Goal: Information Seeking & Learning: Get advice/opinions

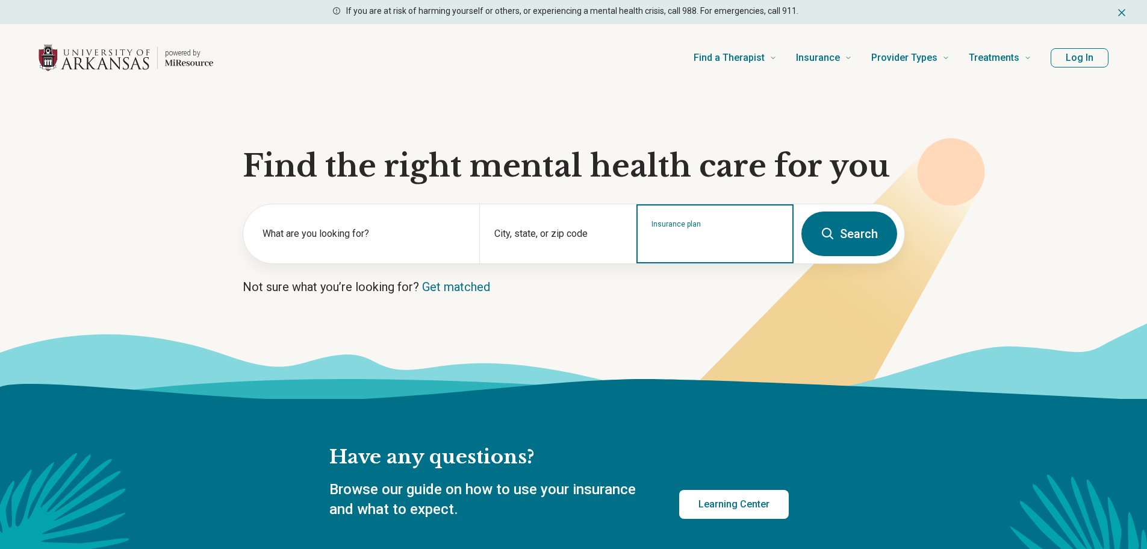
click at [707, 246] on input "Insurance plan" at bounding box center [716, 241] width 128 height 14
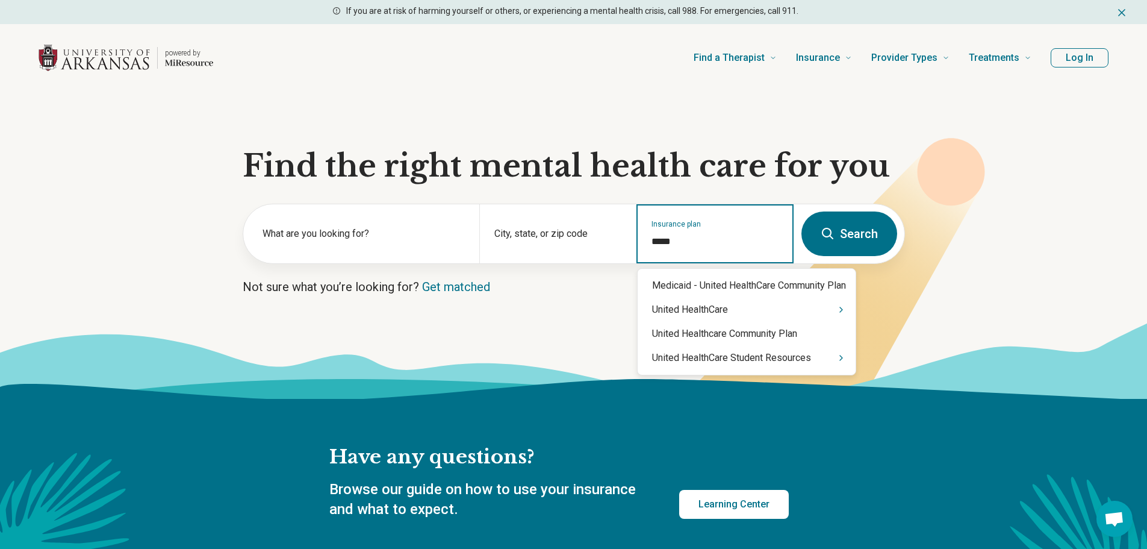
type input "******"
click at [844, 308] on icon "Suggestions" at bounding box center [842, 310] width 10 height 10
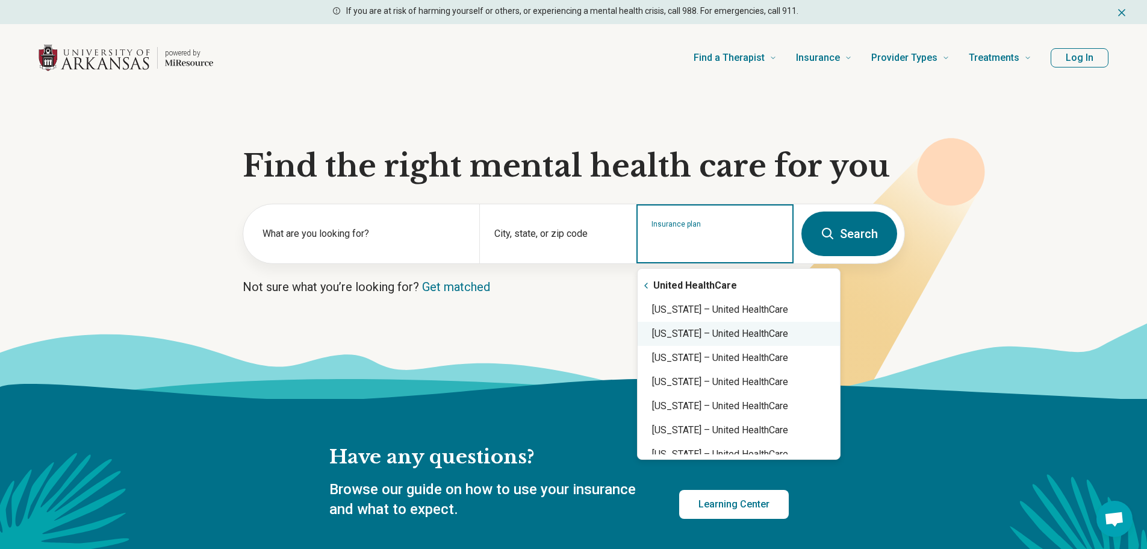
click at [798, 337] on div "[US_STATE] – United HealthCare" at bounding box center [739, 334] width 202 height 24
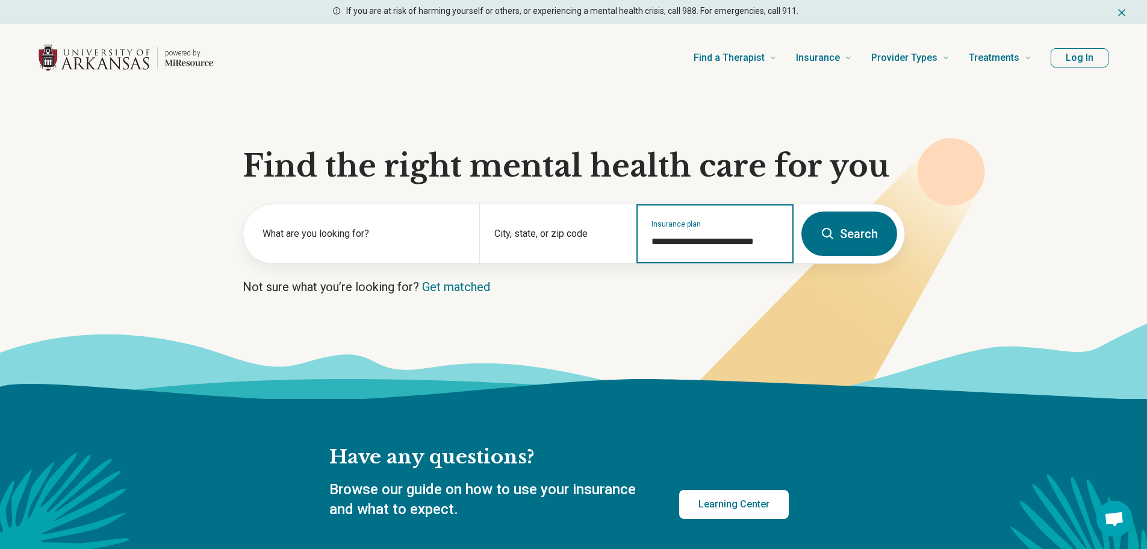
type input "**********"
click at [847, 236] on button "Search" at bounding box center [850, 233] width 96 height 45
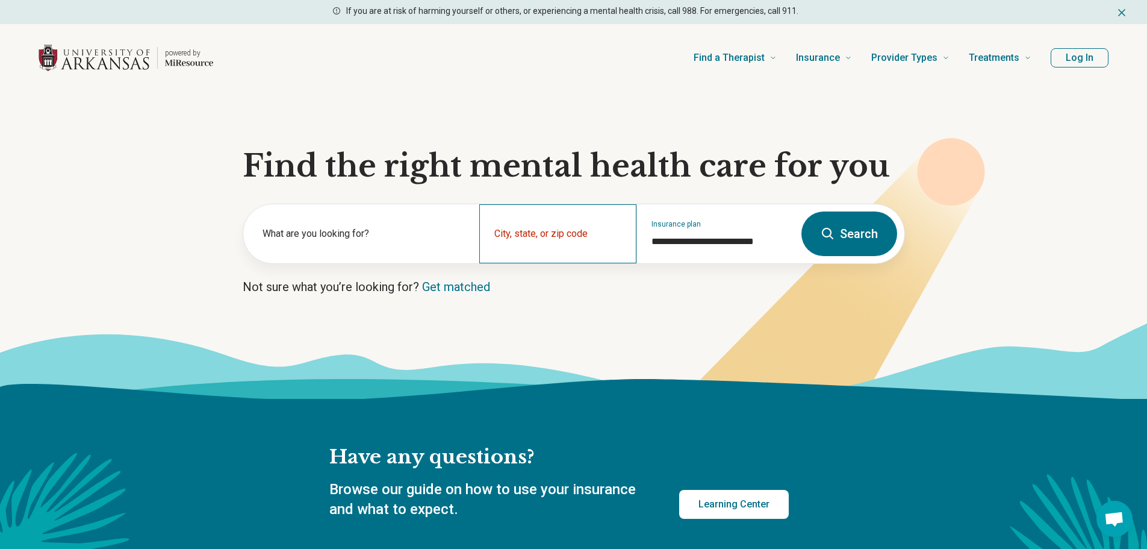
click at [489, 241] on div "City, state, or zip code" at bounding box center [557, 233] width 157 height 59
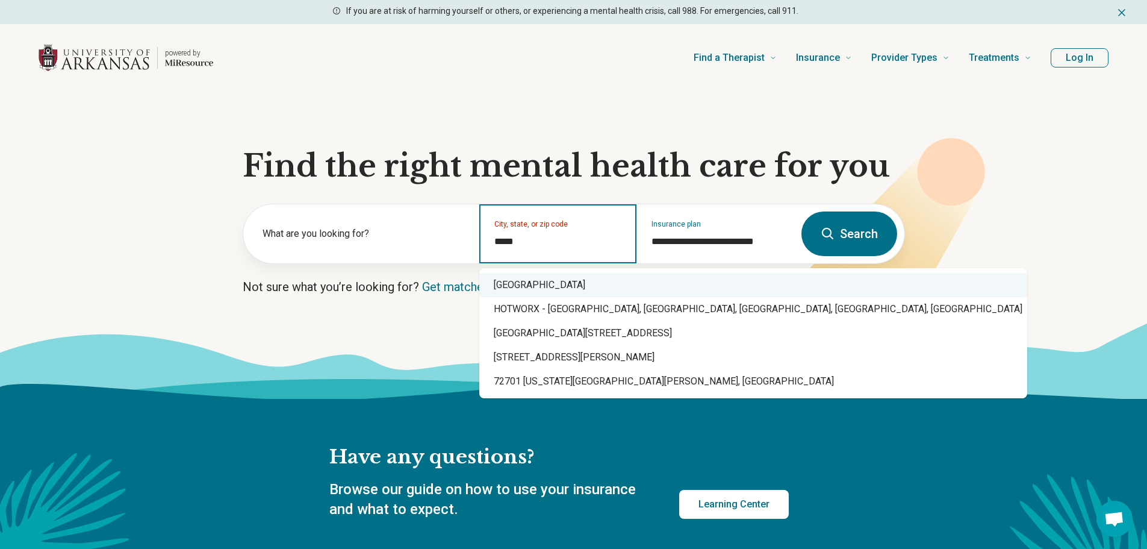
click at [578, 281] on div "[GEOGRAPHIC_DATA]" at bounding box center [753, 285] width 548 height 24
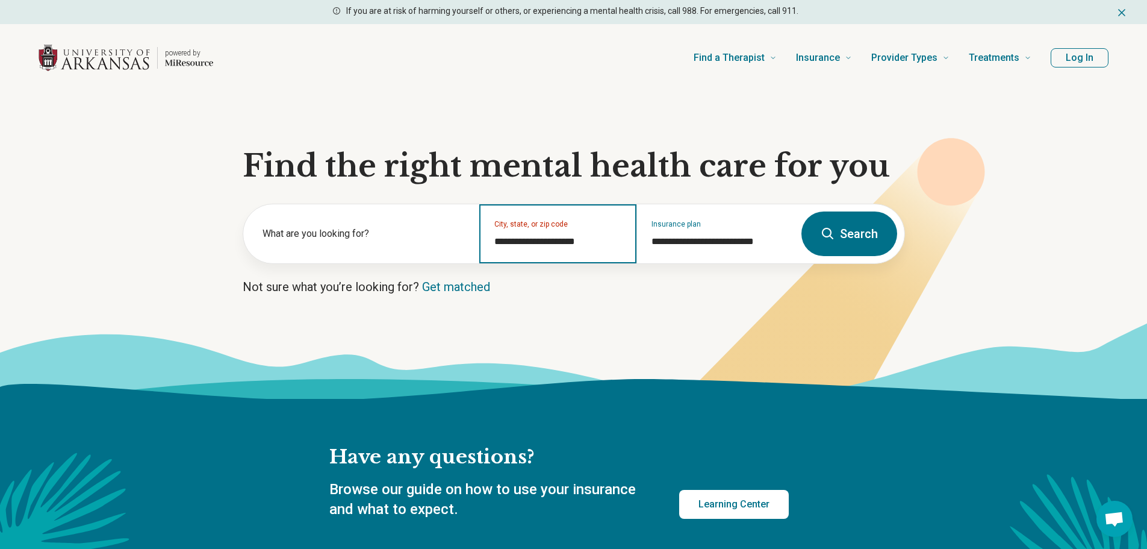
type input "**********"
click at [872, 237] on button "Search" at bounding box center [850, 233] width 96 height 45
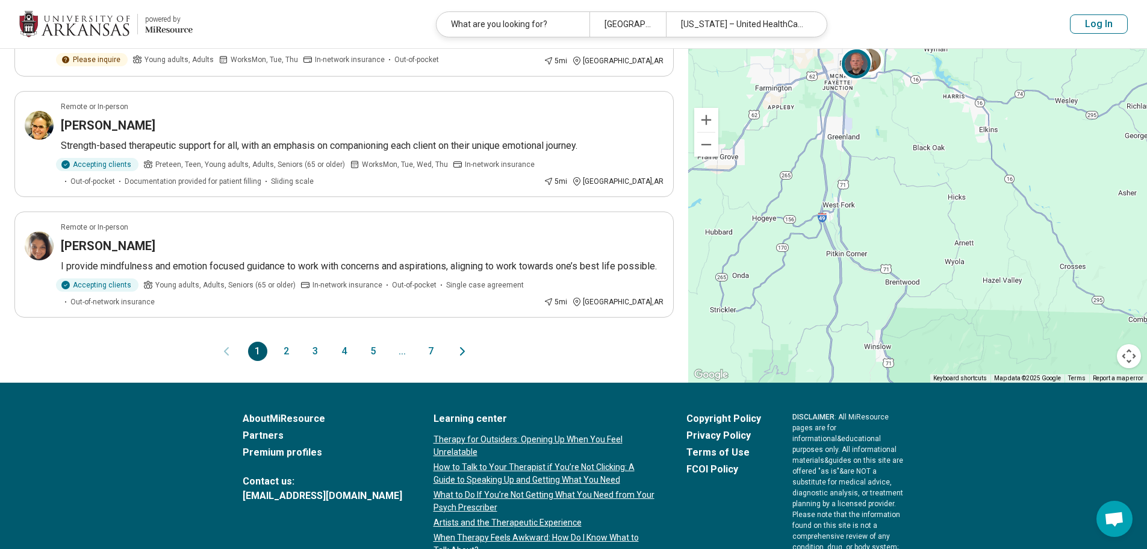
scroll to position [1024, 0]
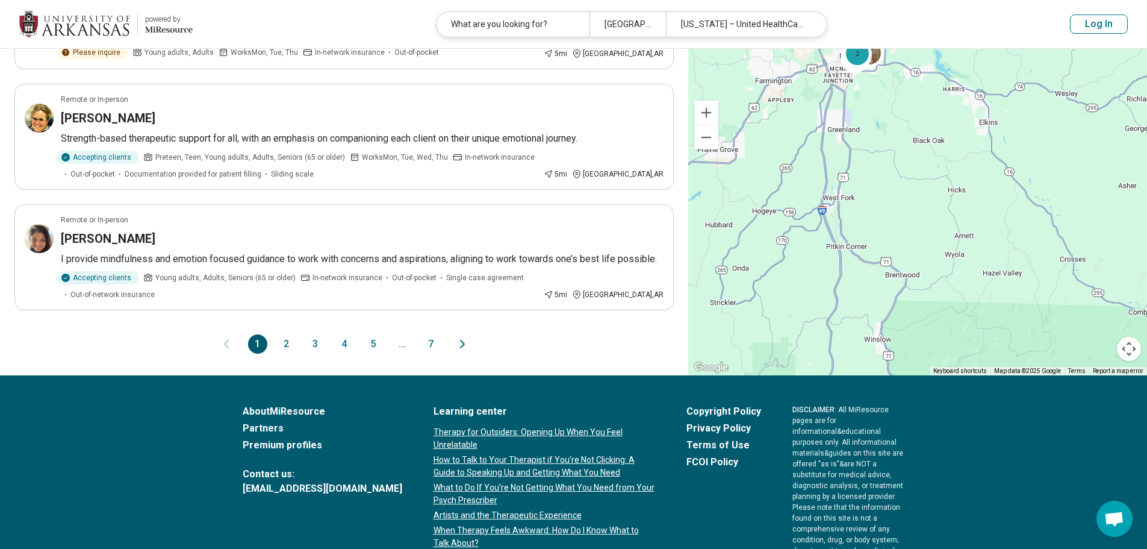
click at [282, 334] on button "2" at bounding box center [286, 343] width 19 height 19
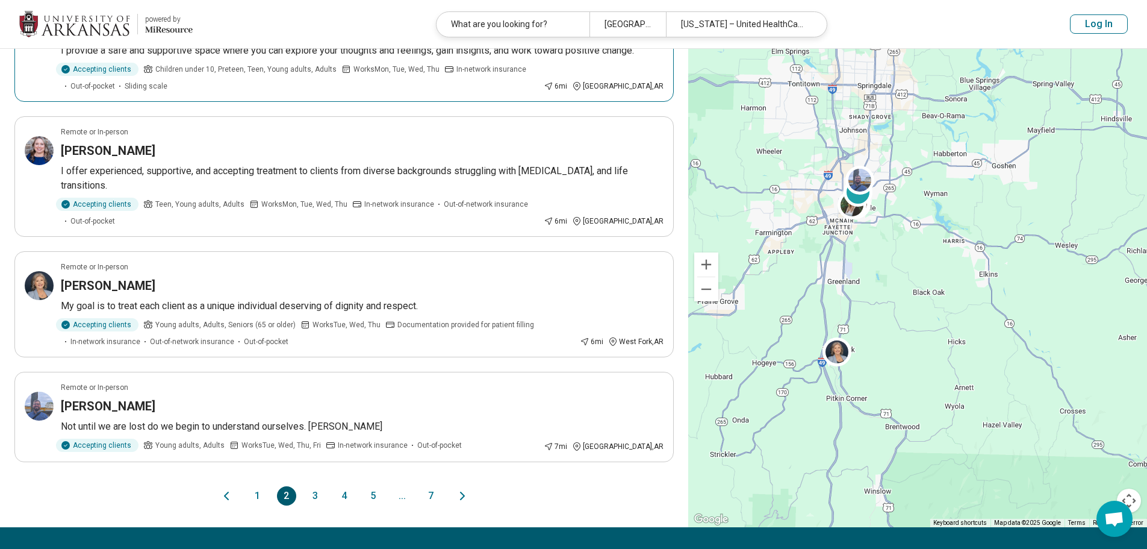
scroll to position [903, 0]
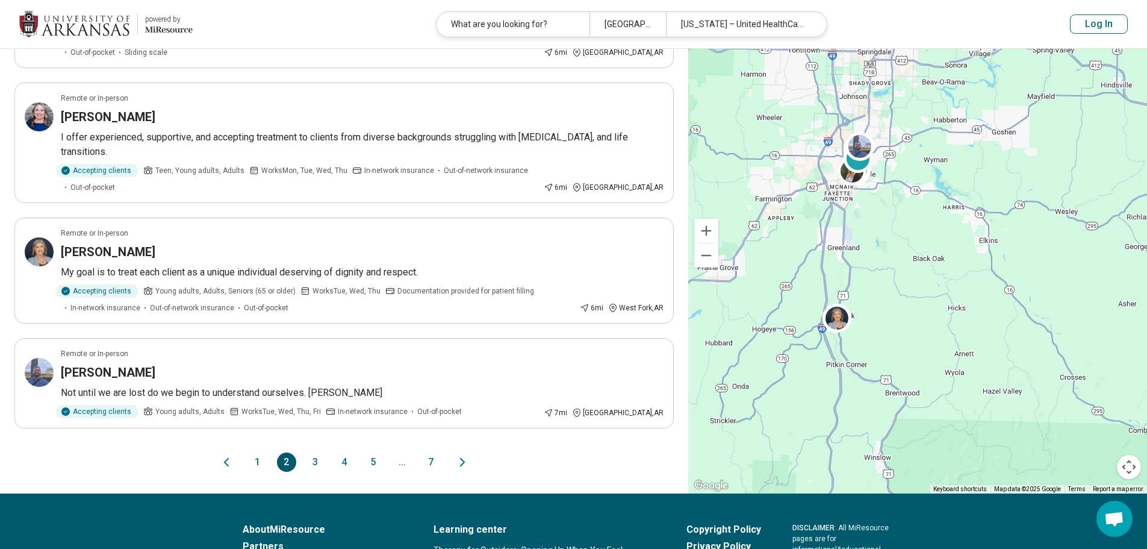
drag, startPoint x: 314, startPoint y: 431, endPoint x: 317, endPoint y: 424, distance: 8.1
click at [314, 452] on button "3" at bounding box center [315, 461] width 19 height 19
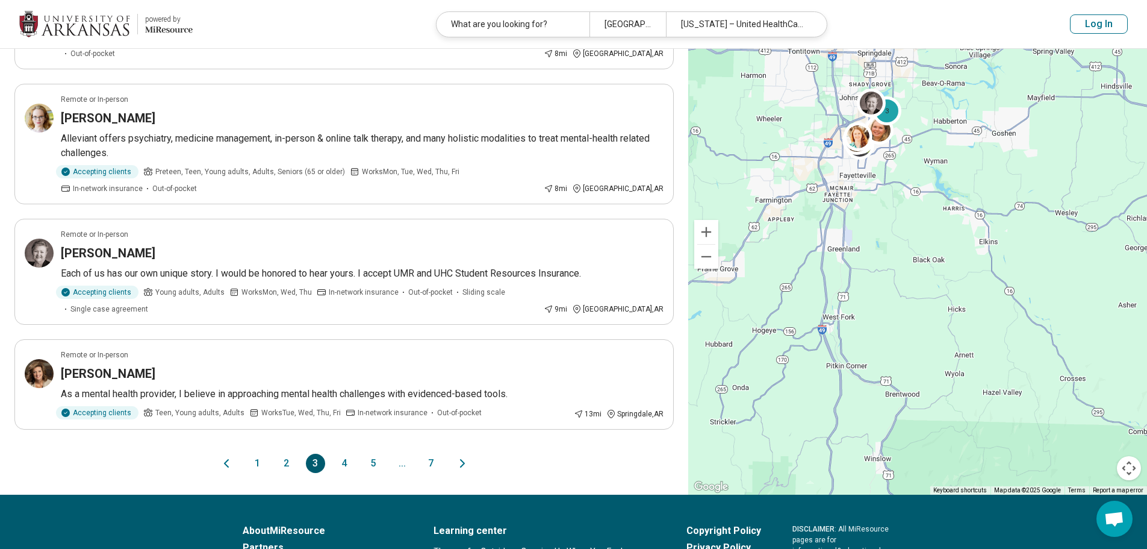
click at [351, 454] on button "4" at bounding box center [344, 463] width 19 height 19
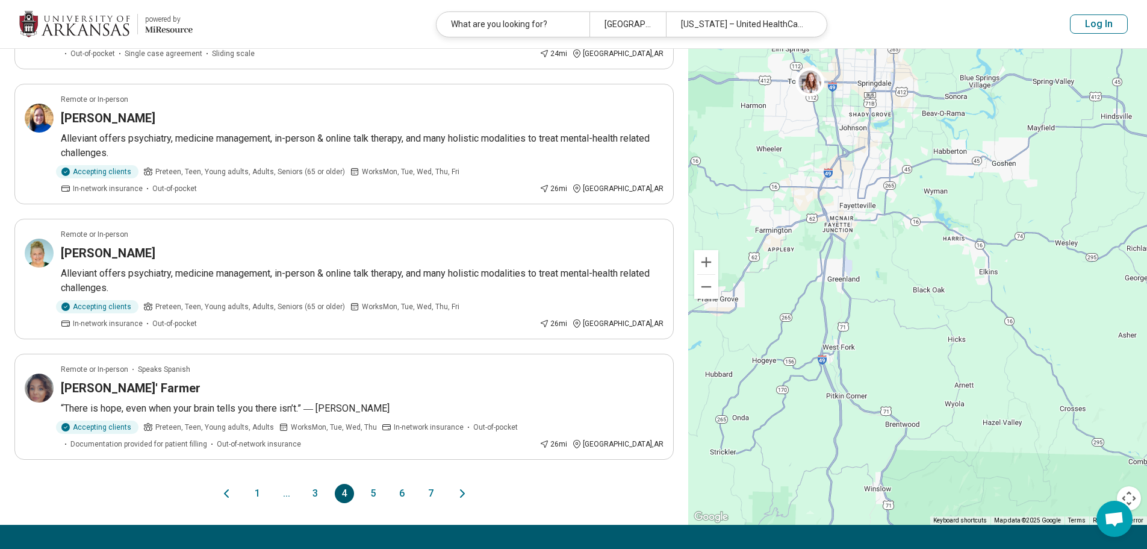
click at [373, 484] on button "5" at bounding box center [373, 493] width 19 height 19
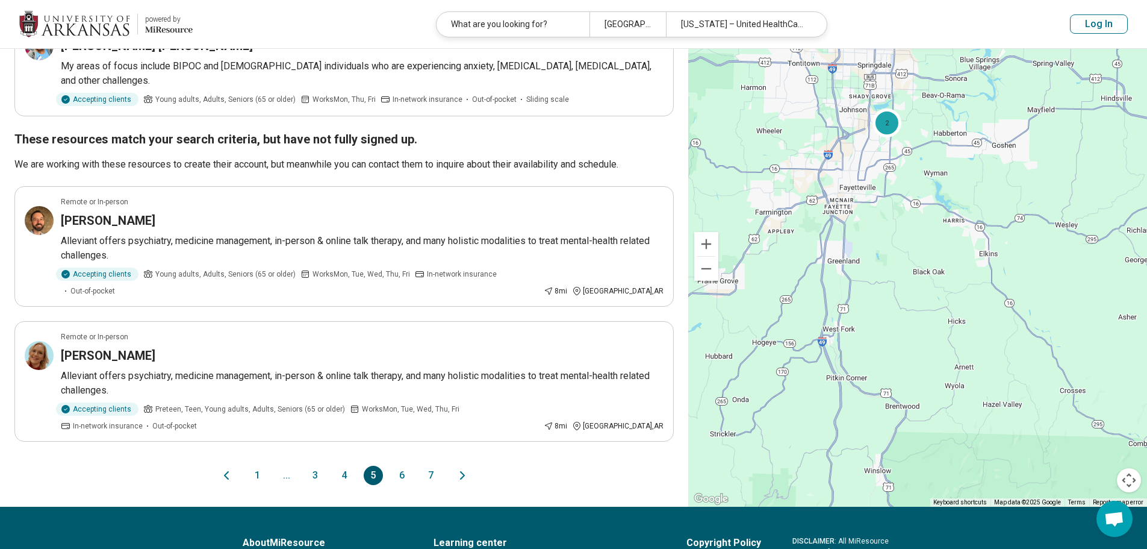
scroll to position [964, 0]
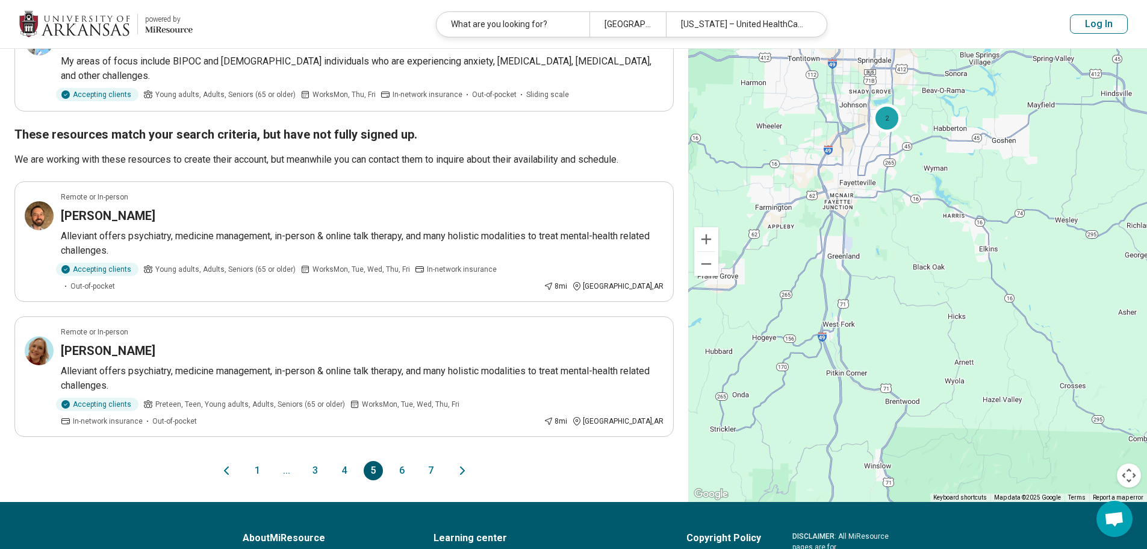
click at [402, 461] on button "6" at bounding box center [402, 470] width 19 height 19
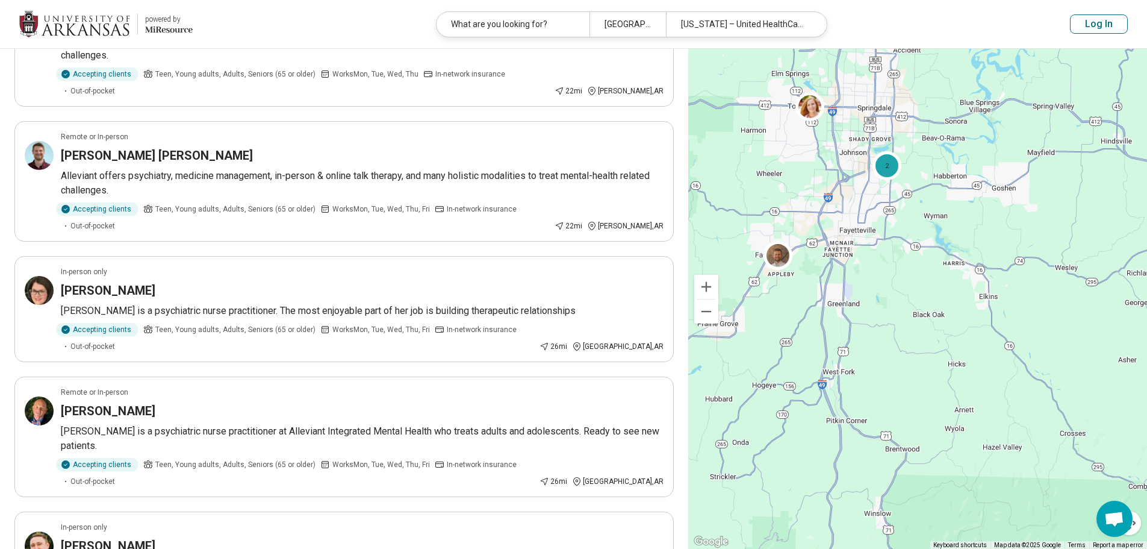
scroll to position [843, 0]
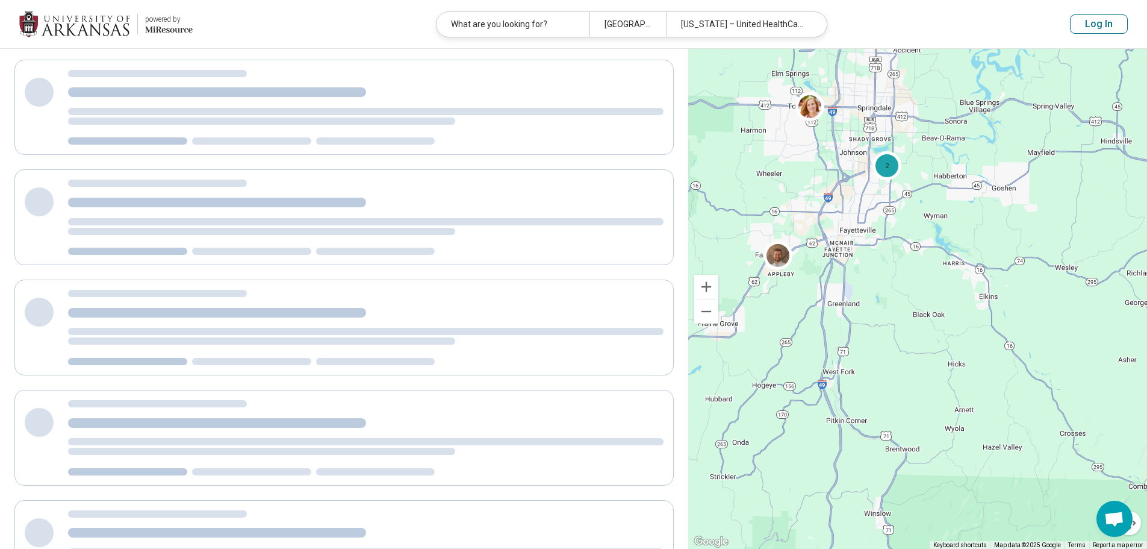
scroll to position [0, 0]
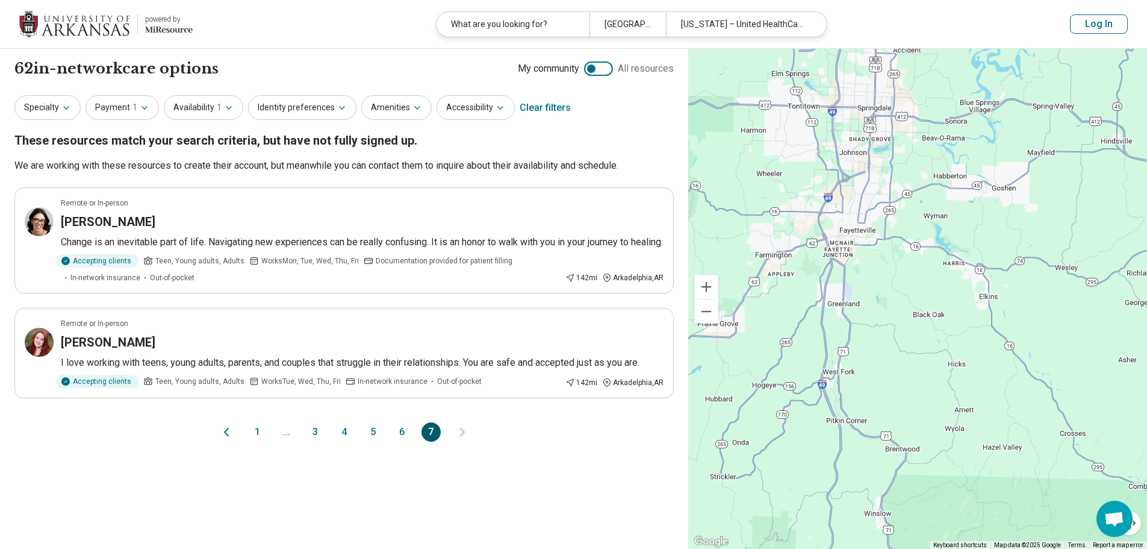
click at [257, 441] on button "1" at bounding box center [257, 431] width 19 height 19
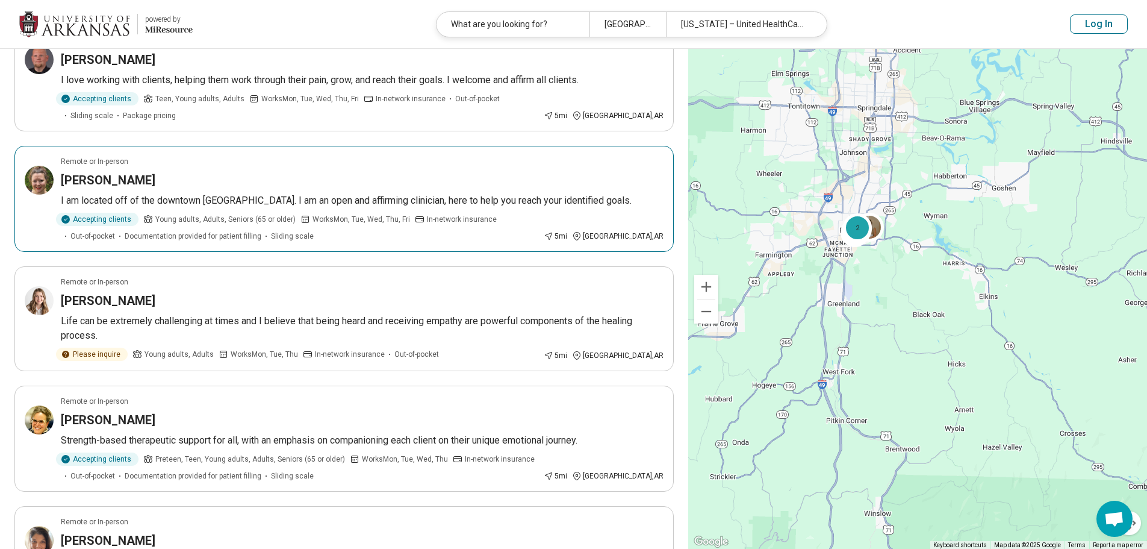
scroll to position [723, 0]
click at [1096, 23] on button "Log In" at bounding box center [1099, 23] width 58 height 19
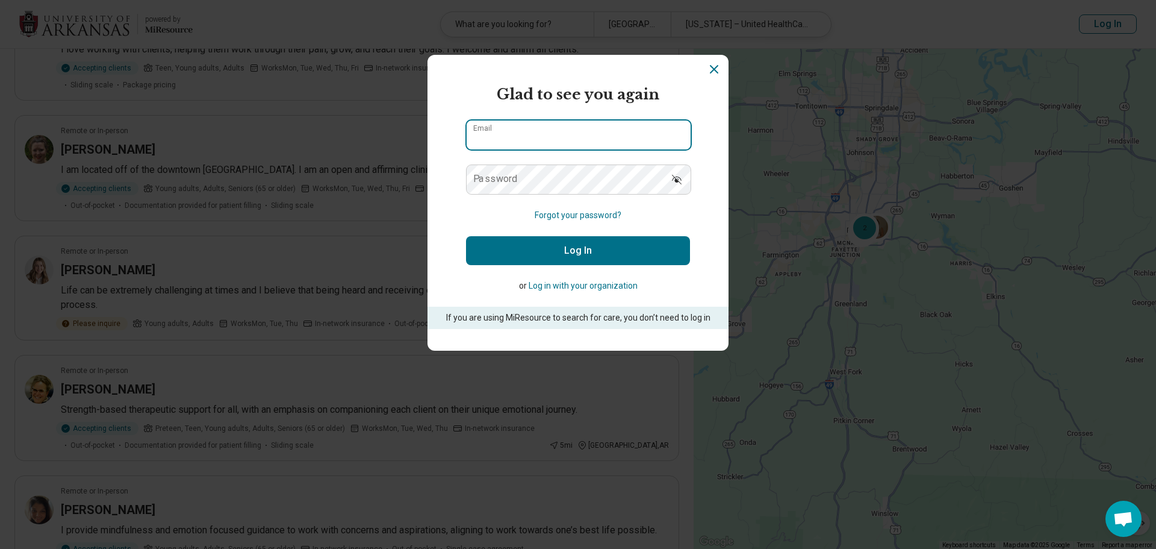
click at [584, 140] on input "Email" at bounding box center [579, 134] width 224 height 29
type input "**********"
click at [574, 252] on button "Log In" at bounding box center [578, 250] width 224 height 29
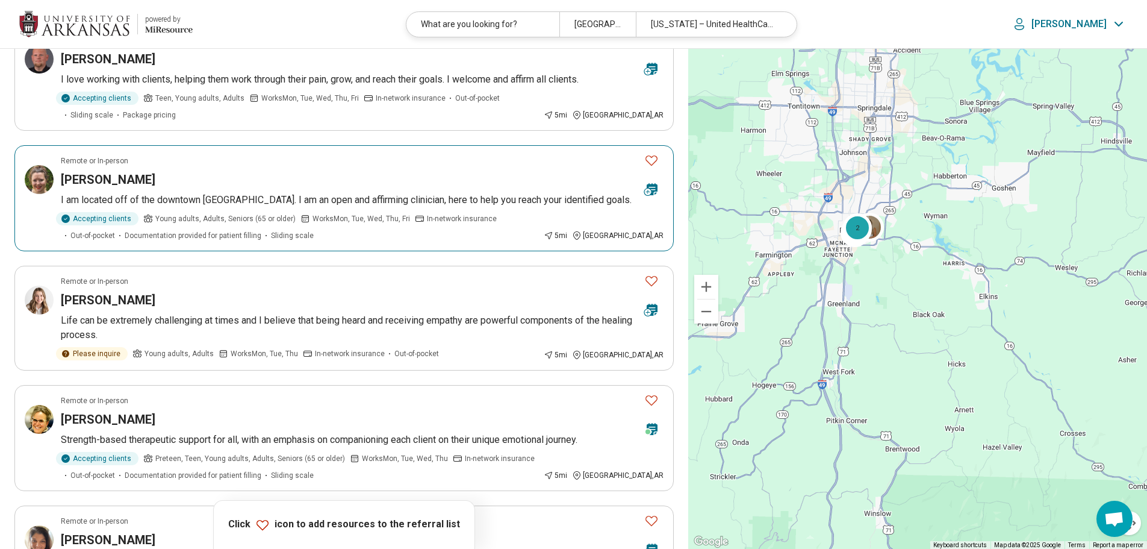
click at [652, 153] on icon "Favorite" at bounding box center [651, 160] width 14 height 14
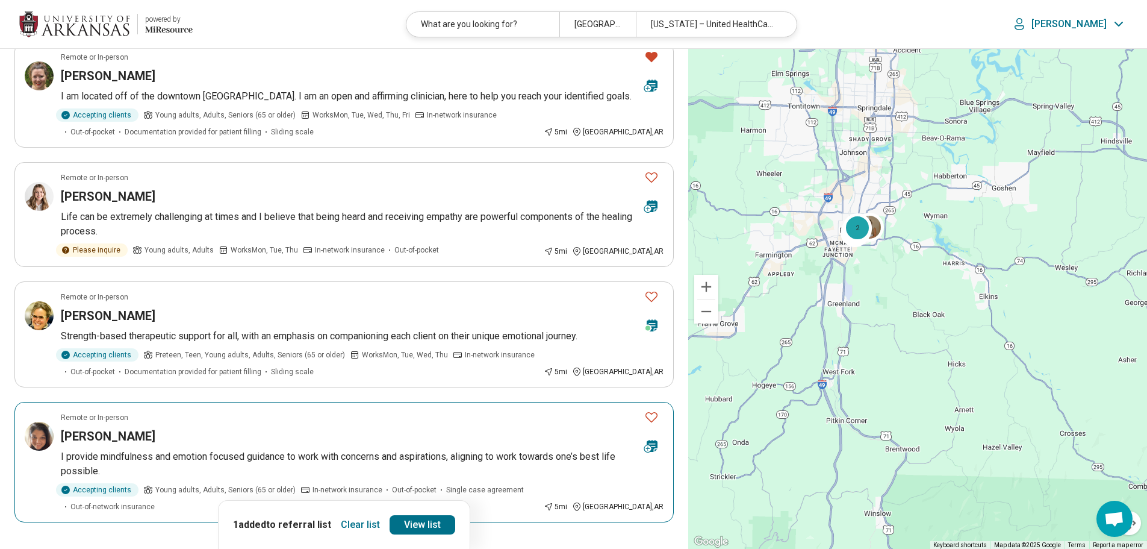
scroll to position [843, 0]
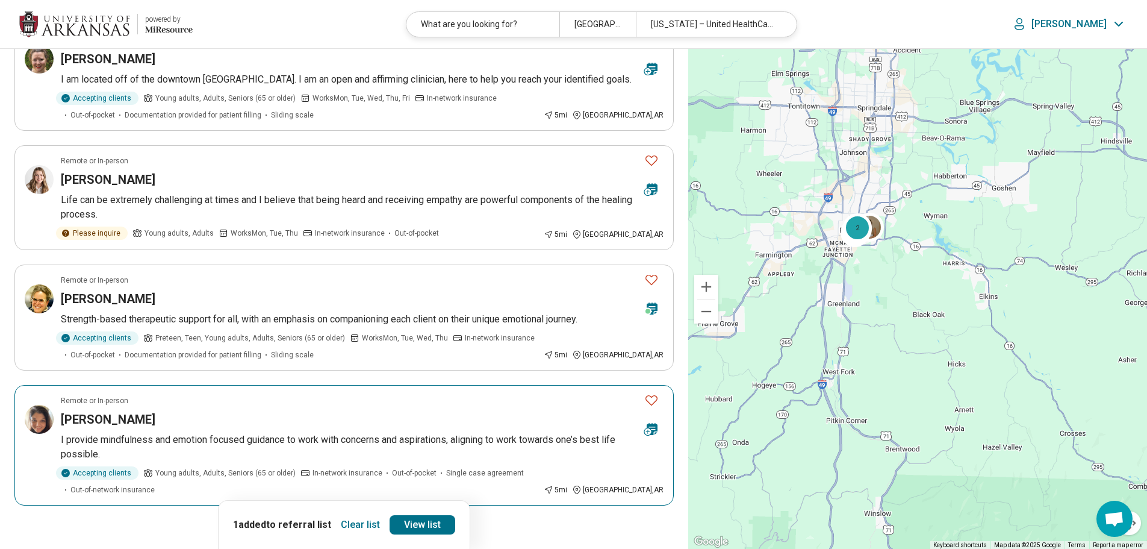
click at [658, 393] on icon "Favorite" at bounding box center [651, 400] width 14 height 14
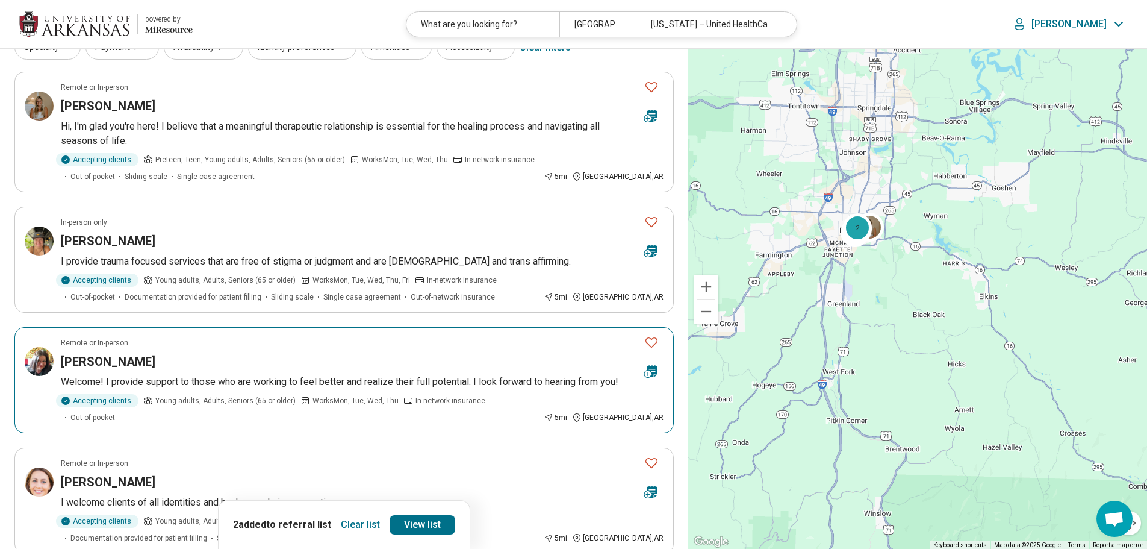
scroll to position [0, 0]
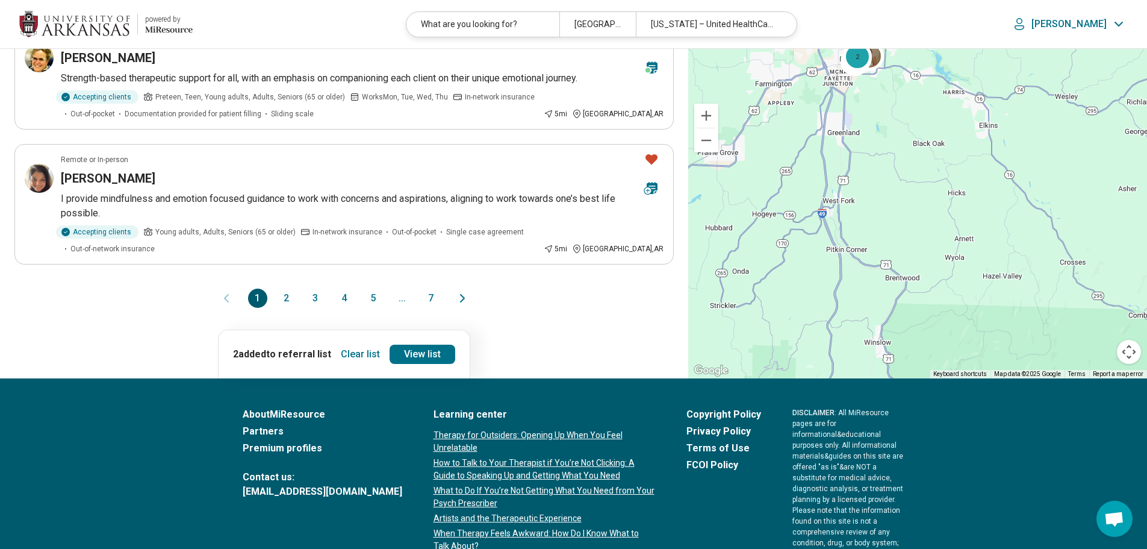
click at [288, 289] on button "2" at bounding box center [286, 298] width 19 height 19
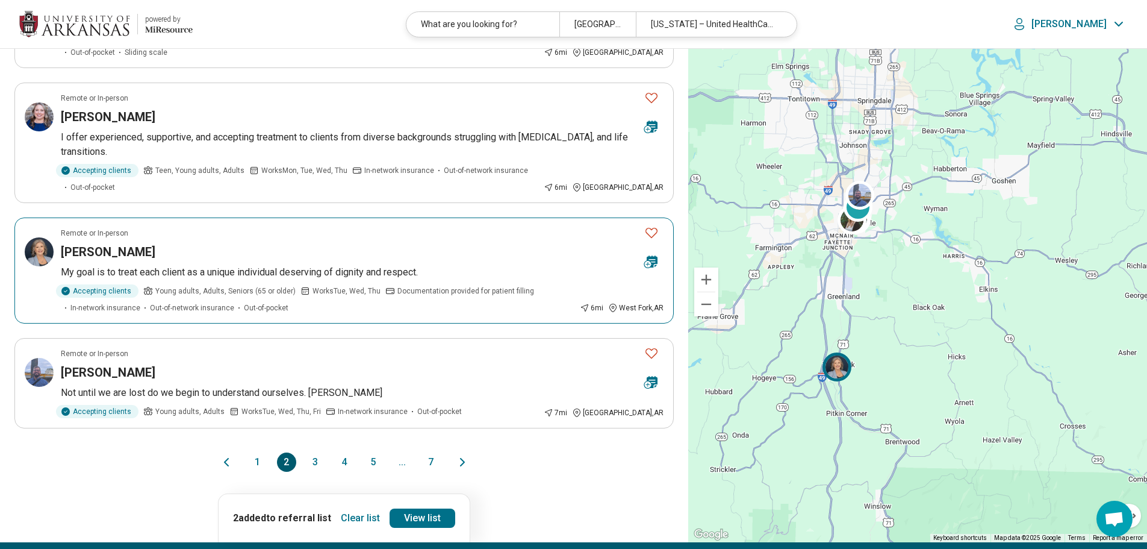
scroll to position [964, 0]
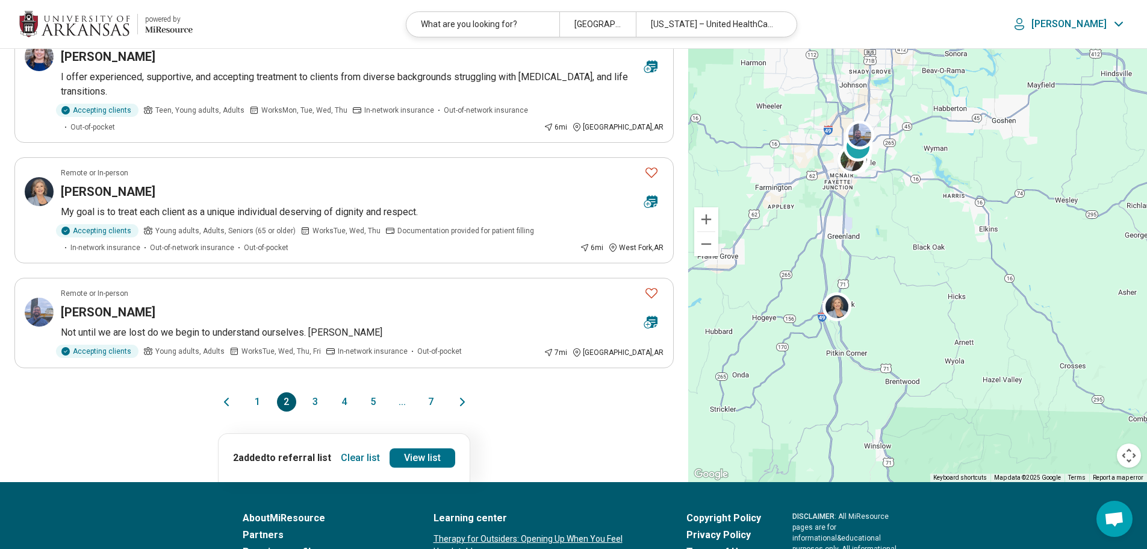
click at [311, 396] on button "3" at bounding box center [315, 401] width 19 height 19
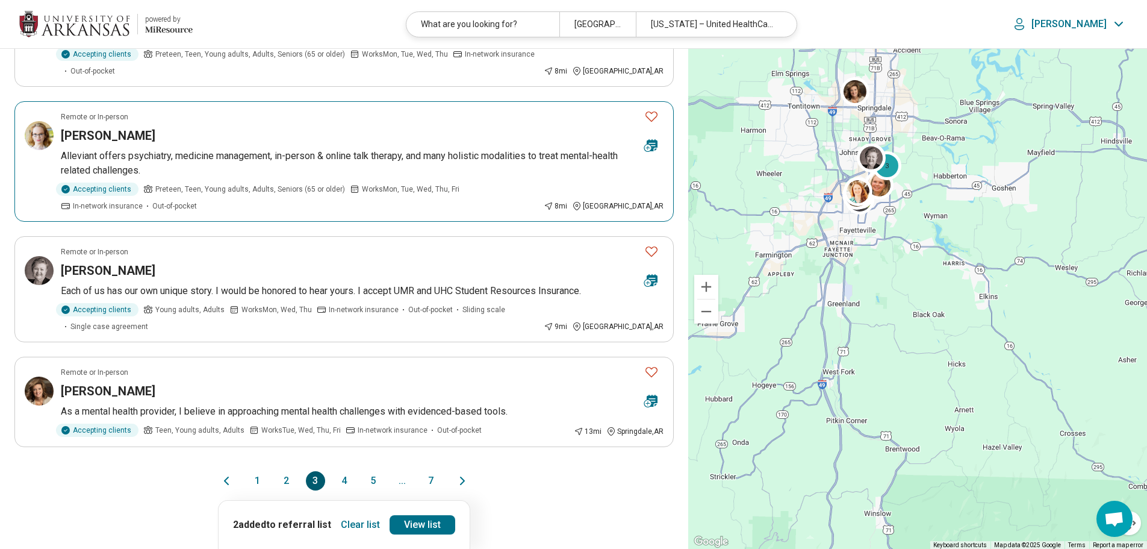
scroll to position [903, 0]
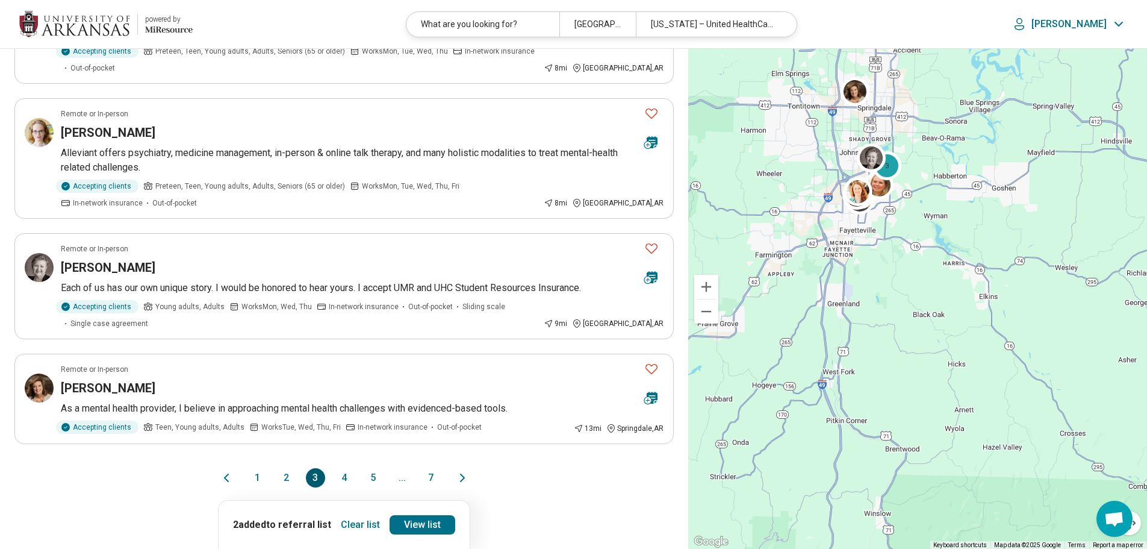
click at [343, 468] on button "4" at bounding box center [344, 477] width 19 height 19
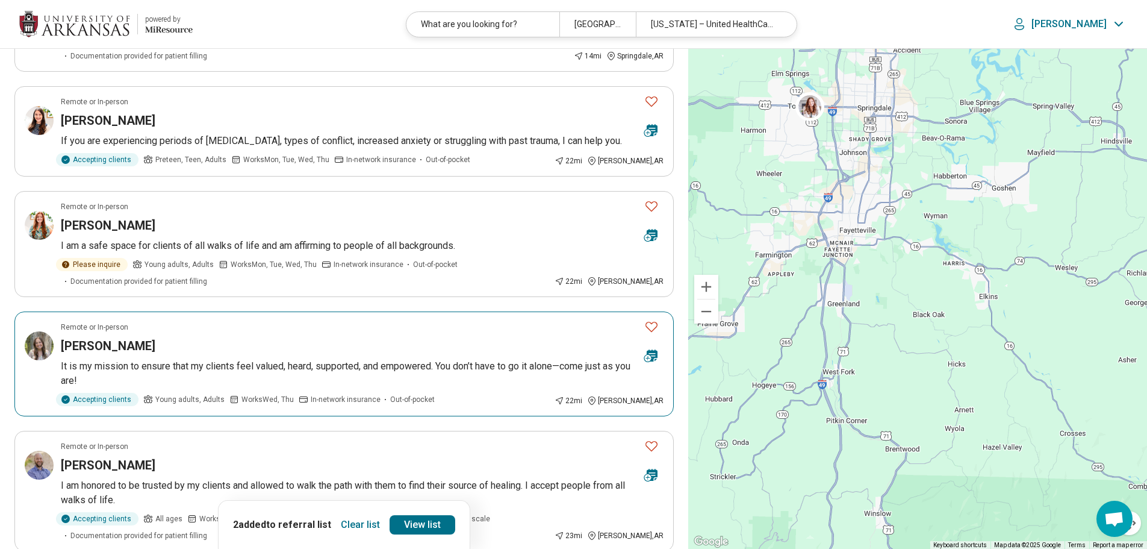
scroll to position [0, 0]
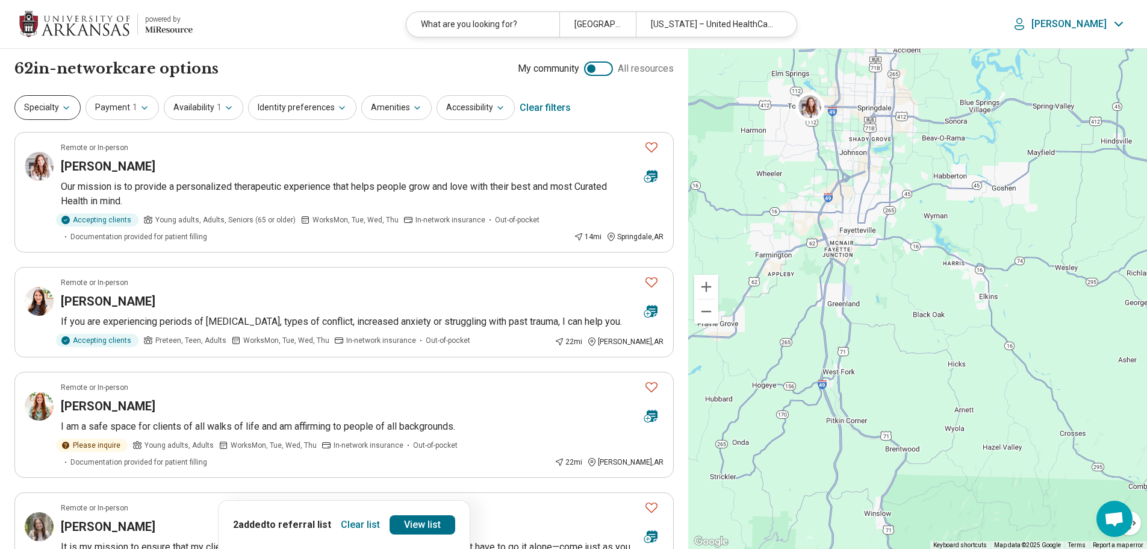
click at [67, 104] on icon "button" at bounding box center [66, 108] width 10 height 10
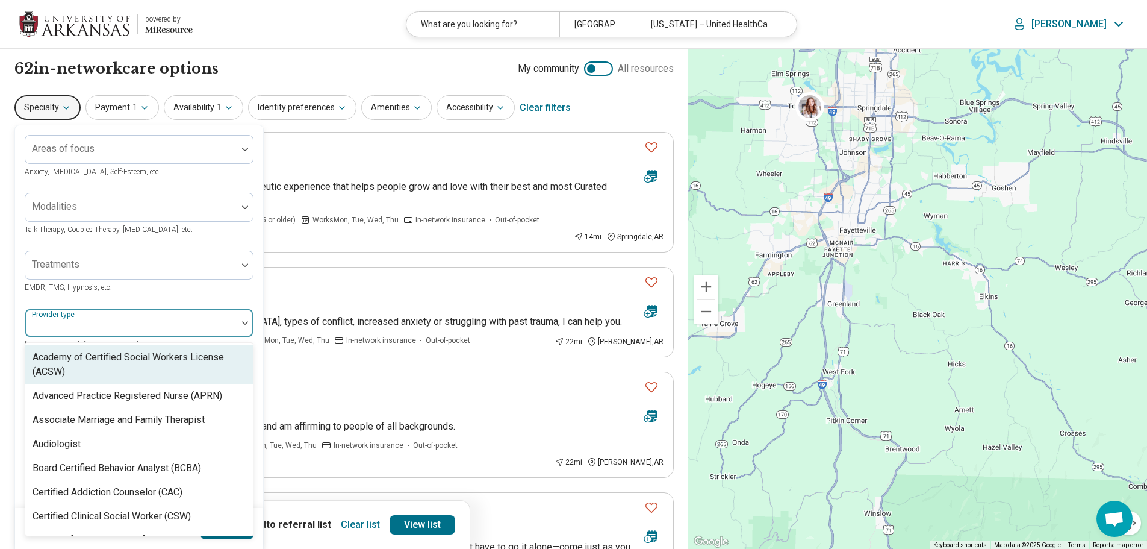
click at [178, 320] on div at bounding box center [131, 327] width 202 height 17
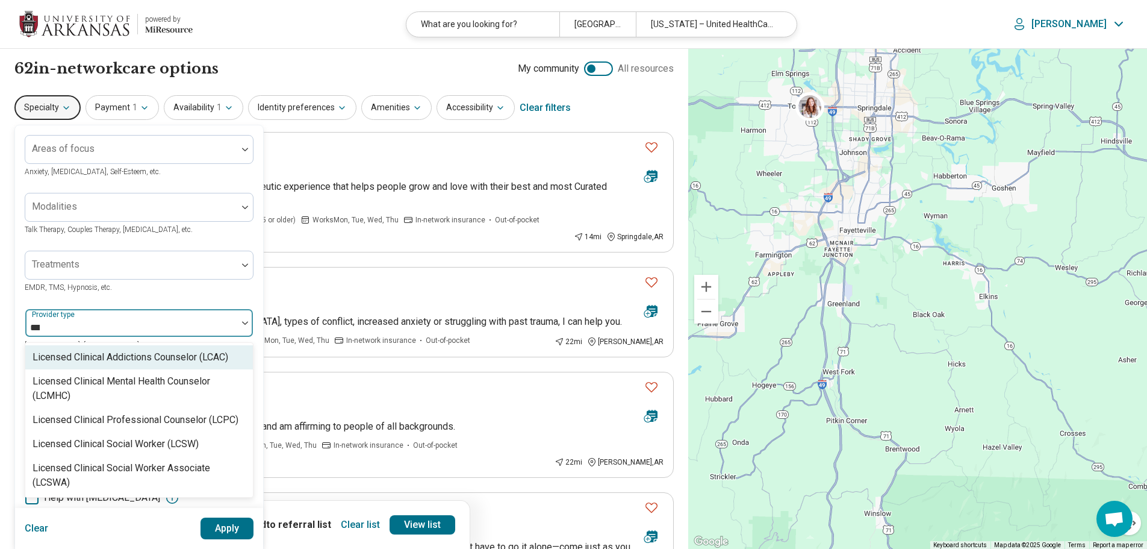
type input "****"
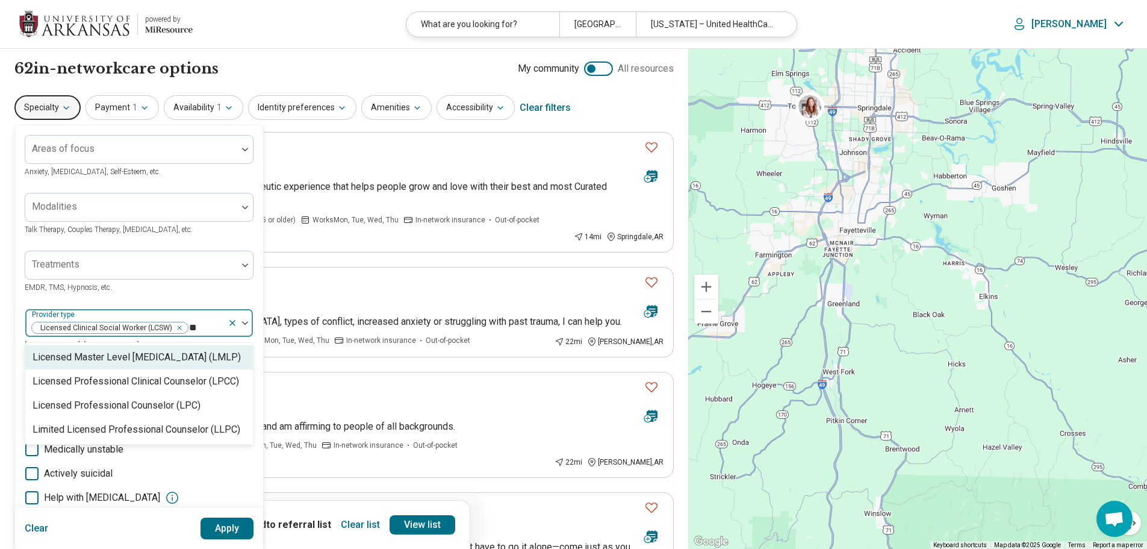
type input "***"
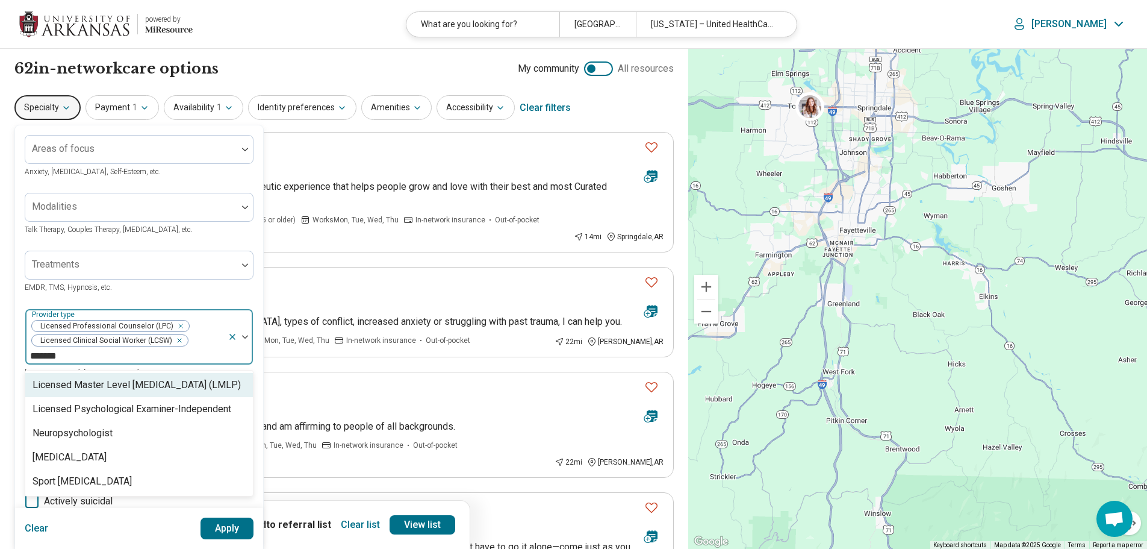
type input "********"
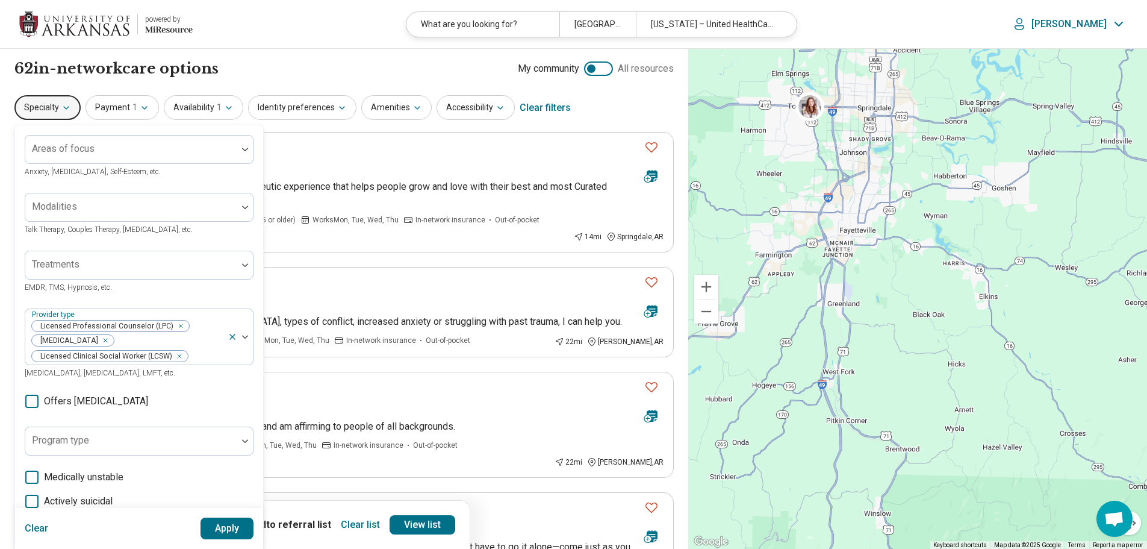
click at [234, 299] on div "Areas of focus Anxiety, [MEDICAL_DATA], Self-Esteem, etc. Modalities Talk Thera…" at bounding box center [139, 384] width 229 height 499
click at [220, 527] on button "Apply" at bounding box center [228, 528] width 54 height 22
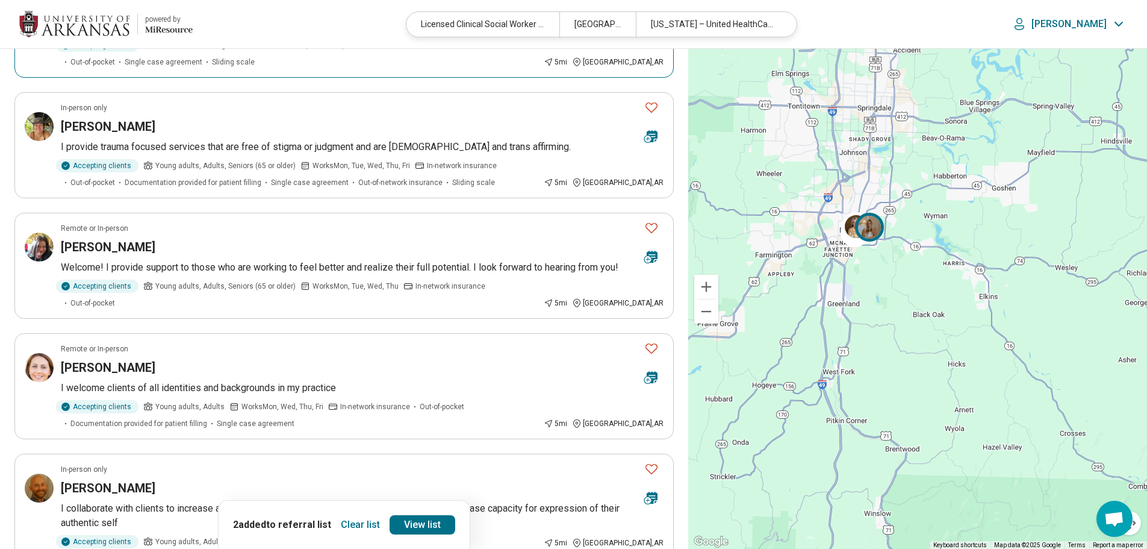
scroll to position [181, 0]
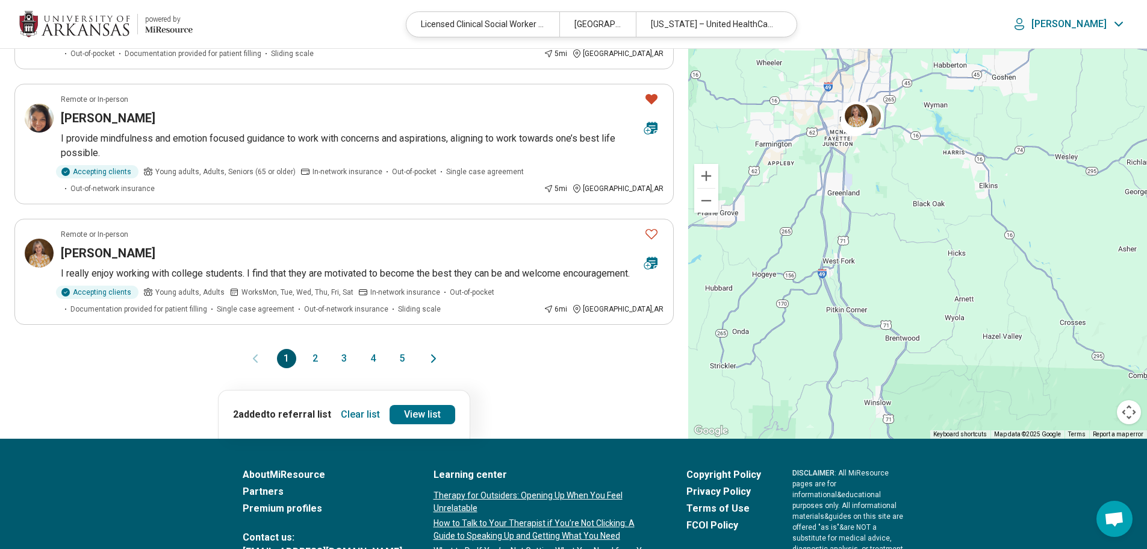
click at [316, 358] on button "2" at bounding box center [315, 358] width 19 height 19
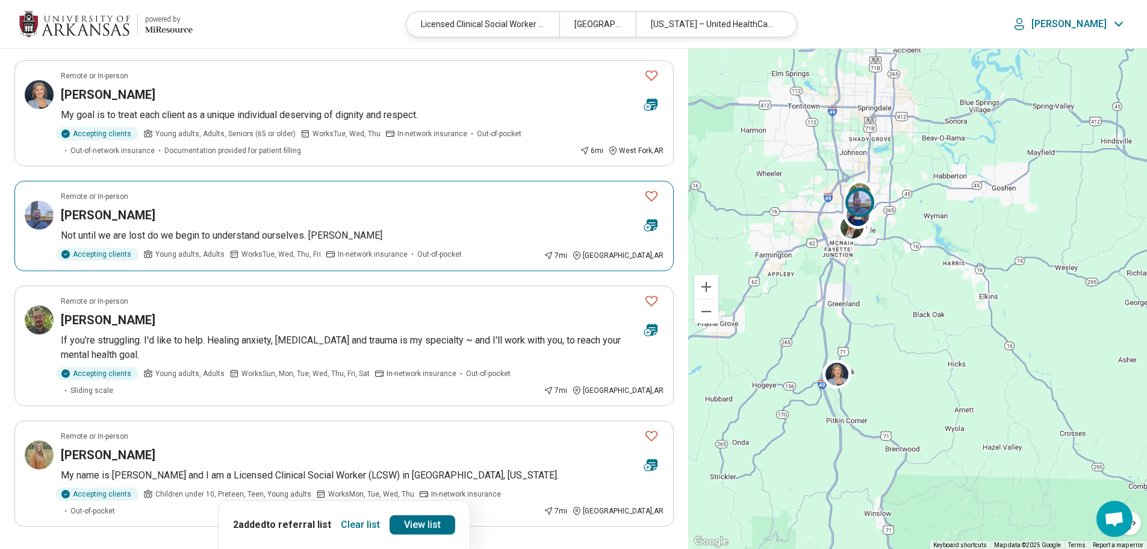
scroll to position [843, 0]
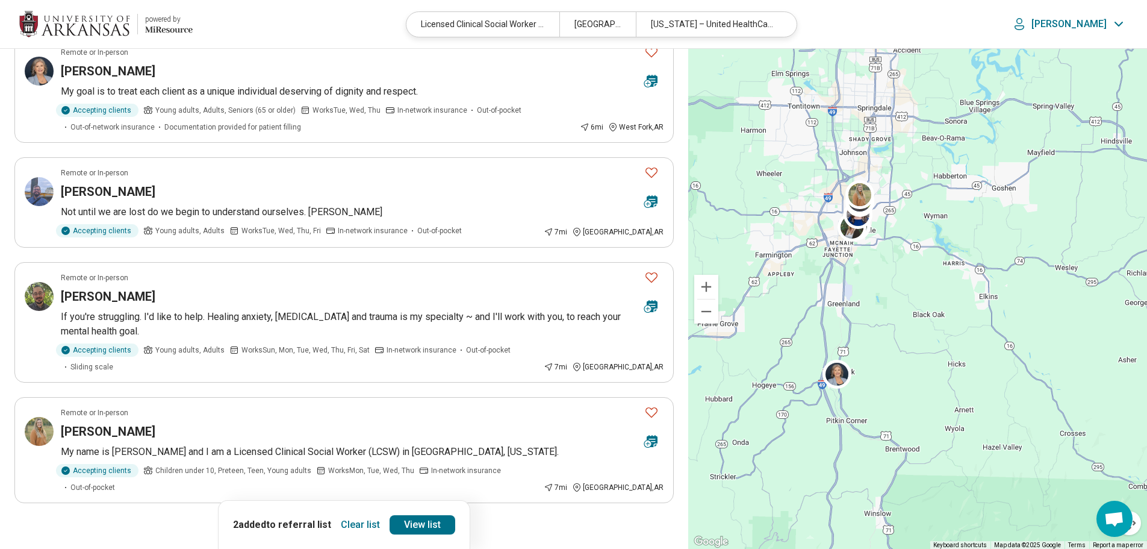
click at [351, 527] on button "3" at bounding box center [344, 536] width 19 height 19
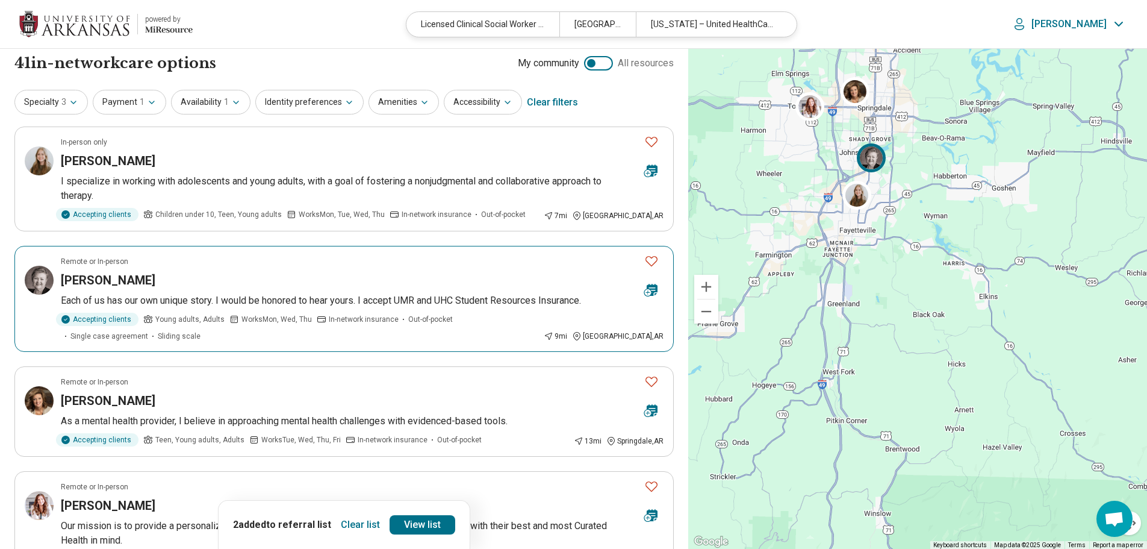
scroll to position [0, 0]
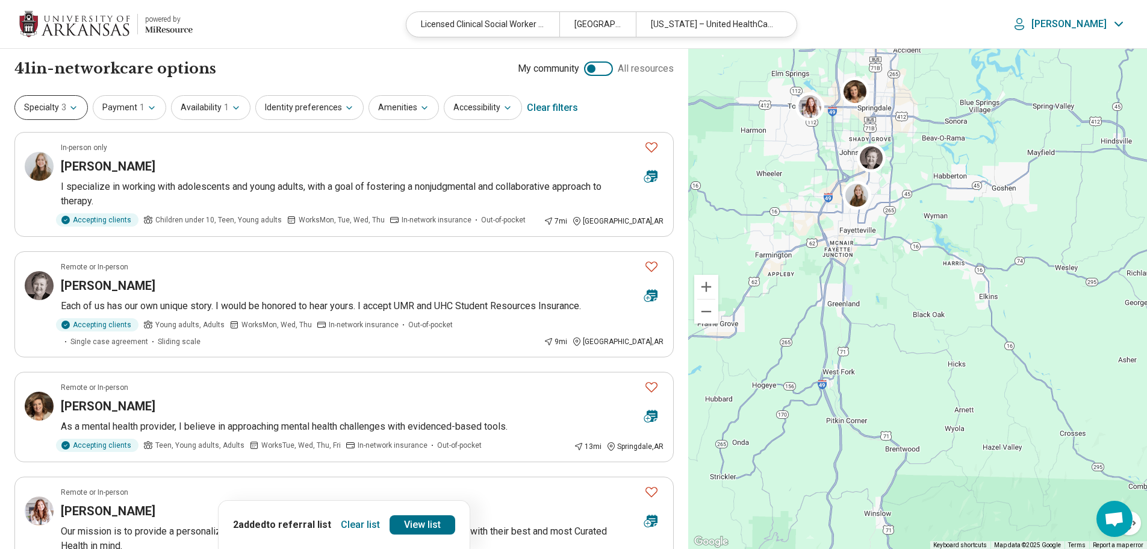
click at [69, 107] on icon "button" at bounding box center [74, 108] width 10 height 10
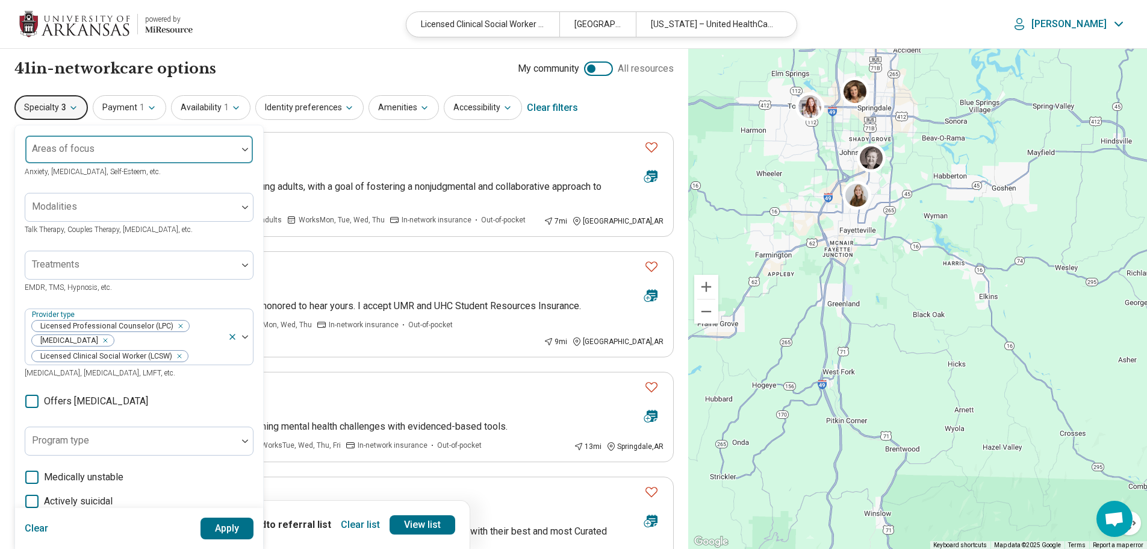
click at [99, 146] on div at bounding box center [131, 154] width 202 height 17
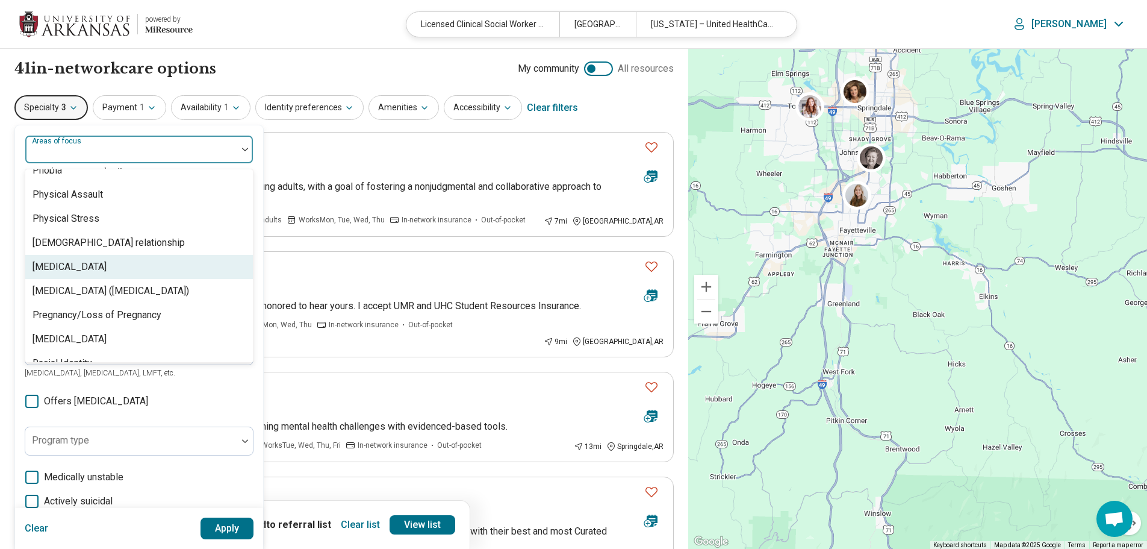
scroll to position [1686, 0]
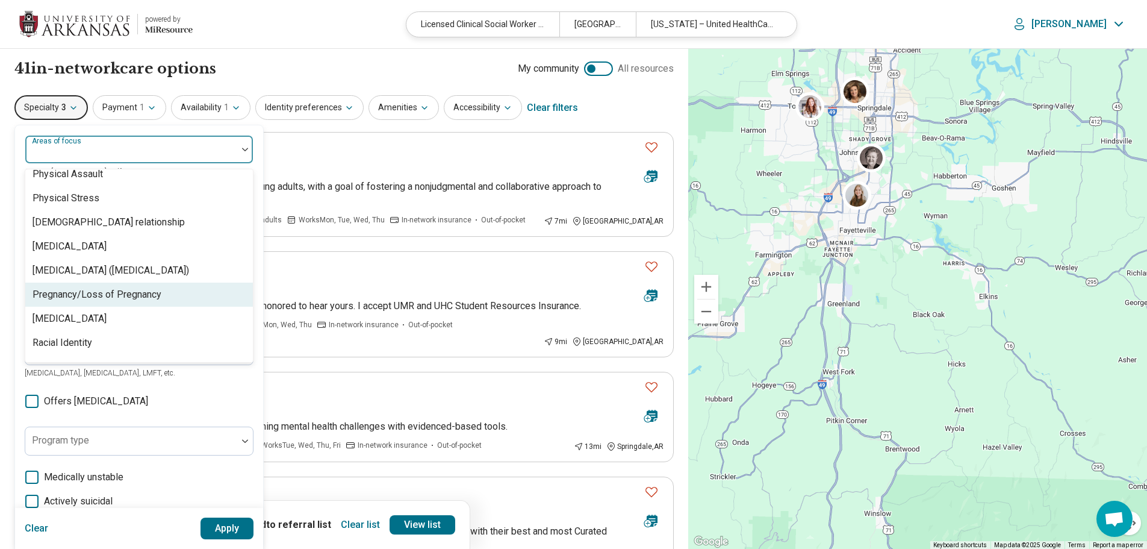
click at [144, 297] on div "Pregnancy/Loss of Pregnancy" at bounding box center [97, 294] width 129 height 14
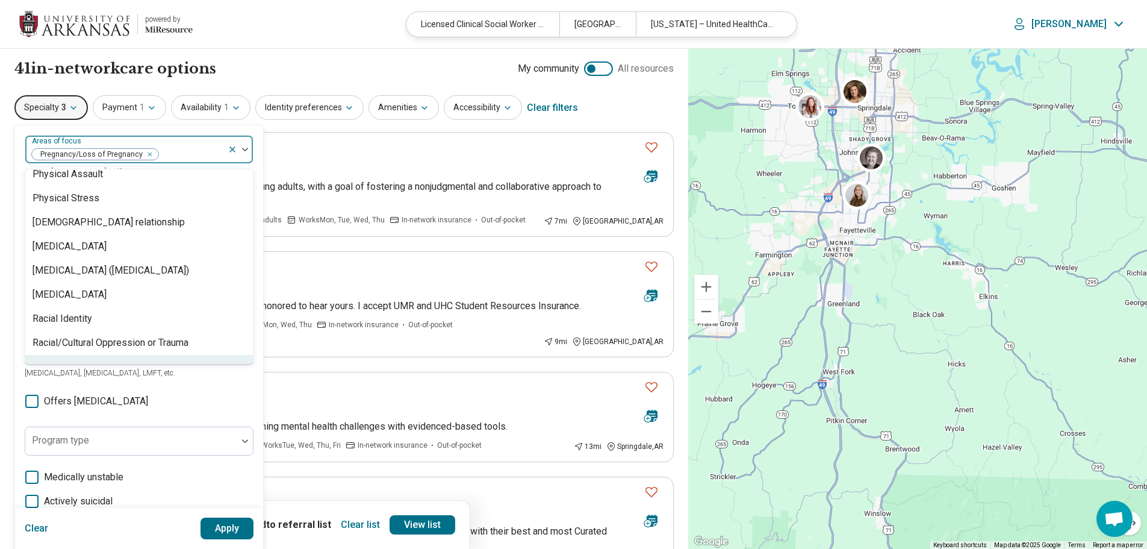
click at [217, 393] on div "option Pregnancy/Loss of Pregnancy, selected. 99 results available. Use Up and …" at bounding box center [139, 384] width 229 height 499
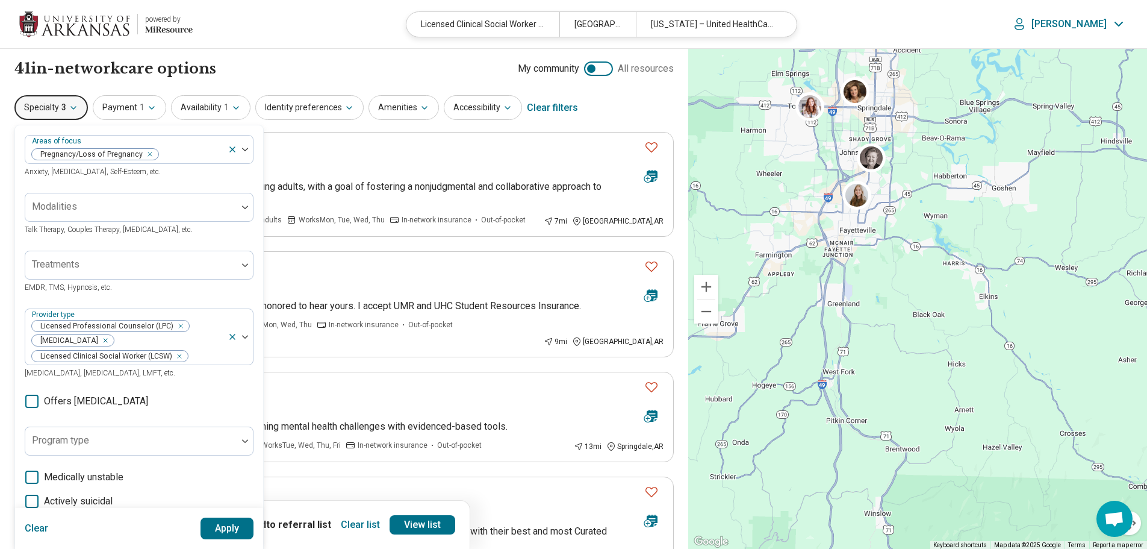
click at [225, 525] on button "Apply" at bounding box center [228, 528] width 54 height 22
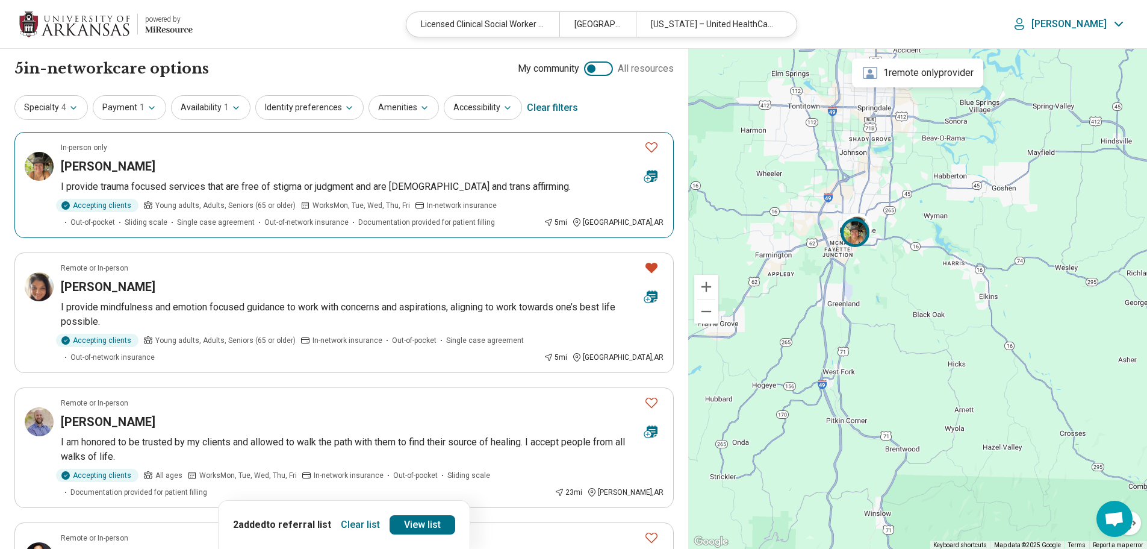
click at [40, 165] on img at bounding box center [39, 166] width 29 height 29
click at [649, 266] on icon "Favorite" at bounding box center [652, 268] width 12 height 10
click at [653, 267] on icon "Favorite" at bounding box center [651, 267] width 14 height 14
click at [79, 108] on button "Specialty 4" at bounding box center [50, 107] width 73 height 25
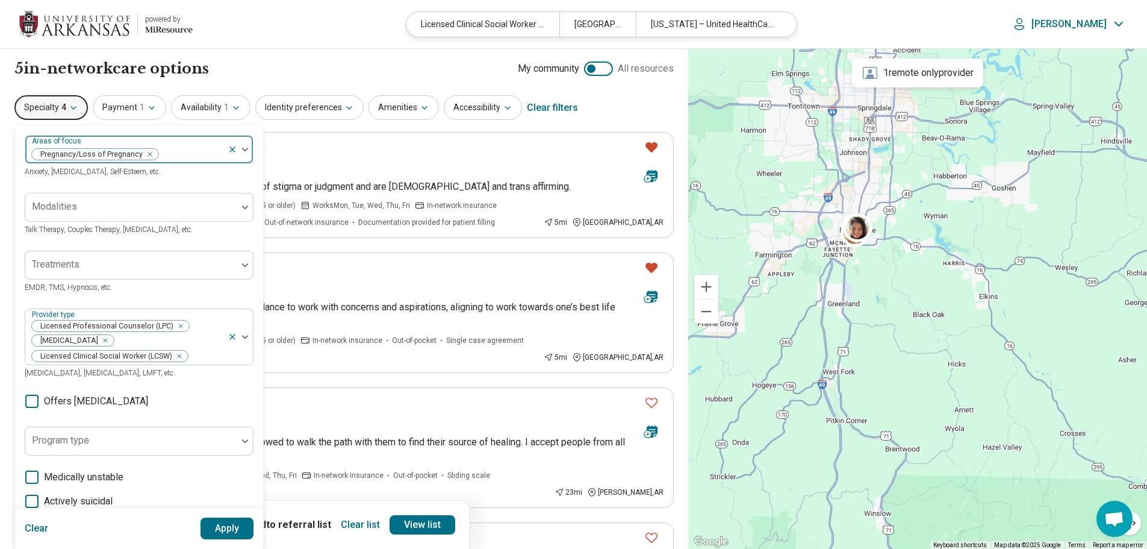
click at [147, 152] on icon "Remove [object Object]" at bounding box center [147, 154] width 8 height 8
click at [232, 529] on button "Apply" at bounding box center [228, 528] width 54 height 22
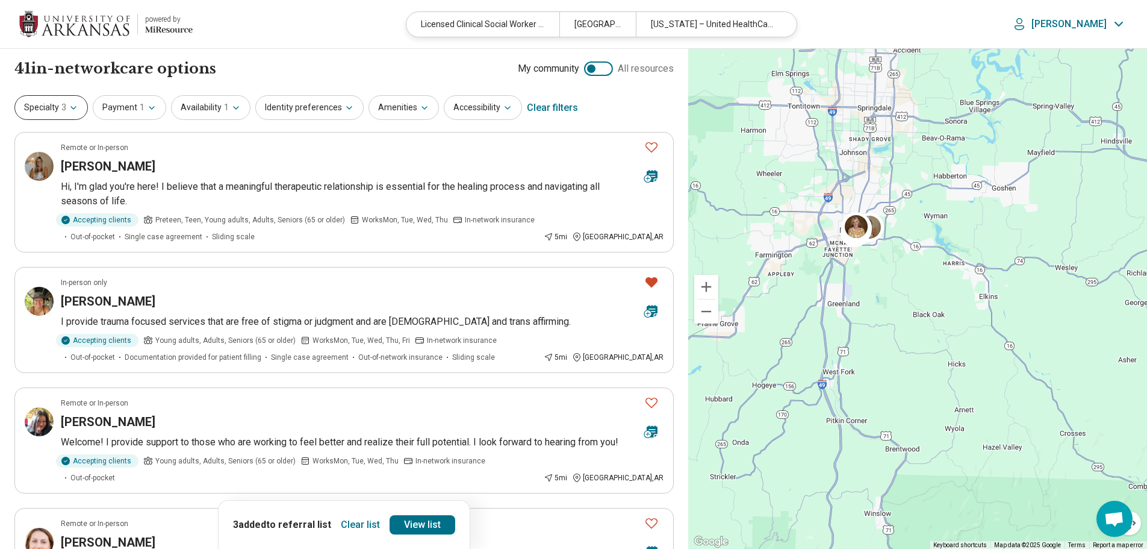
click at [72, 117] on button "Specialty 3" at bounding box center [50, 107] width 73 height 25
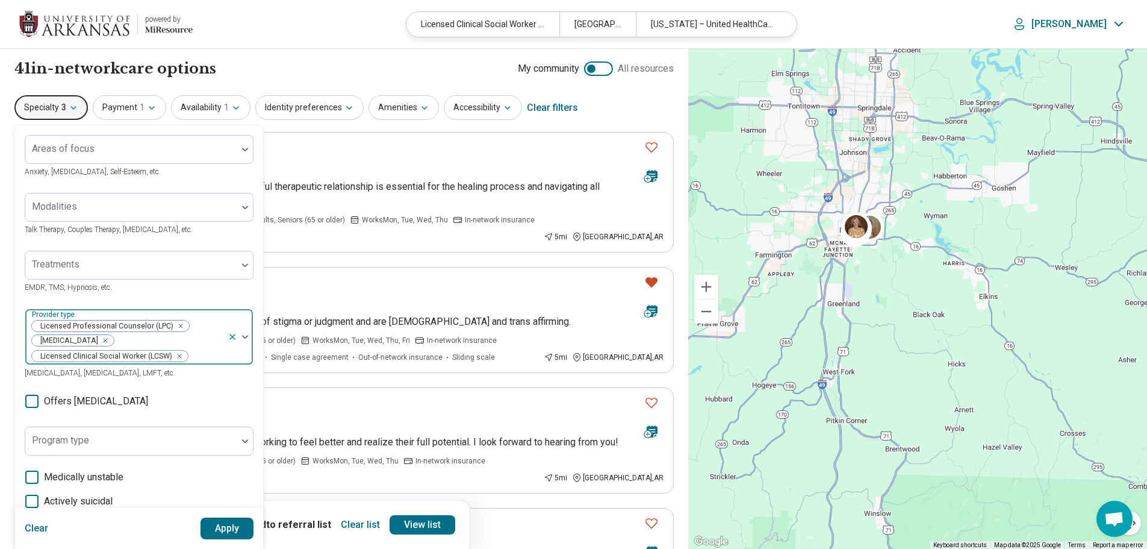
click at [98, 340] on icon "Remove [object Object]" at bounding box center [102, 340] width 8 height 8
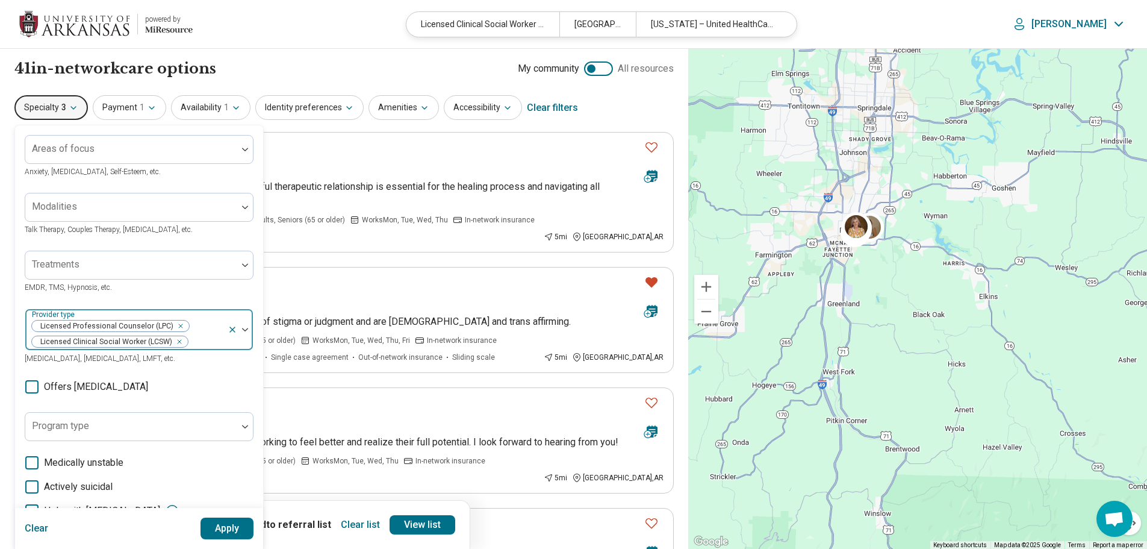
click at [176, 342] on icon "Remove [object Object]" at bounding box center [176, 341] width 8 height 8
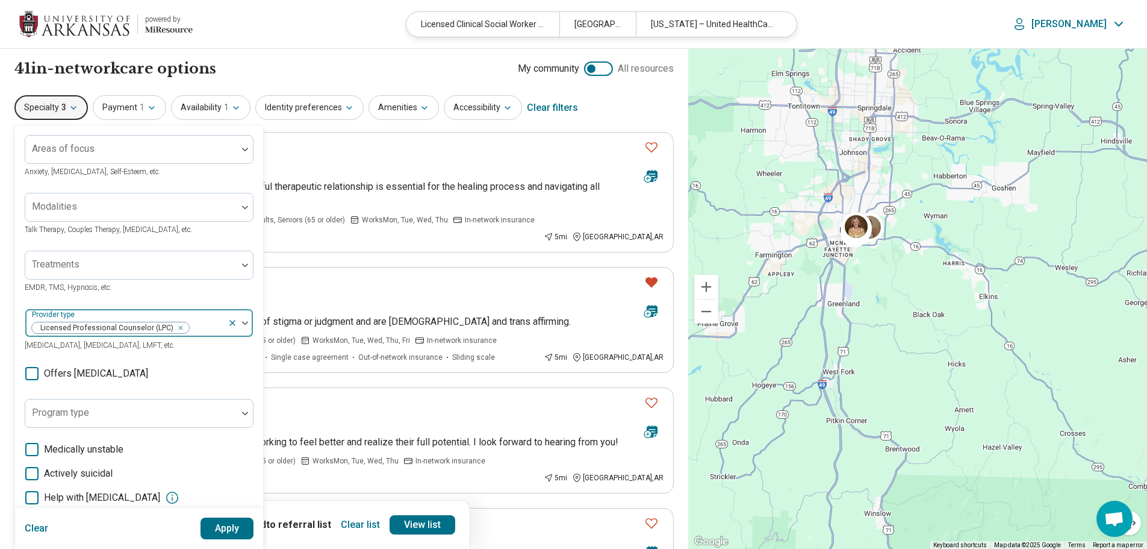
click at [178, 327] on icon "Remove [object Object]" at bounding box center [177, 327] width 8 height 8
click at [232, 529] on button "Apply" at bounding box center [228, 528] width 54 height 22
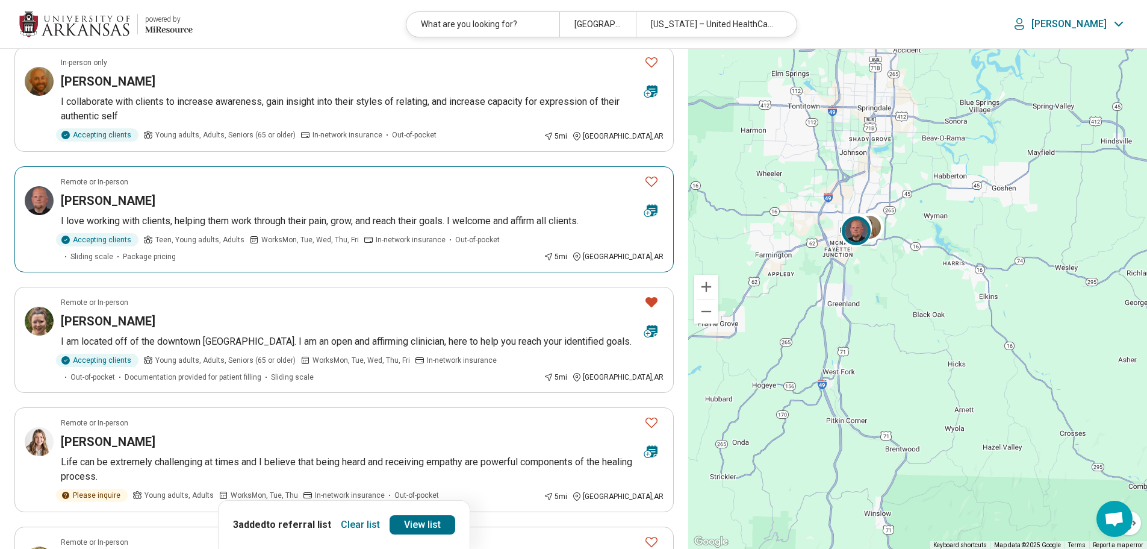
scroll to position [602, 0]
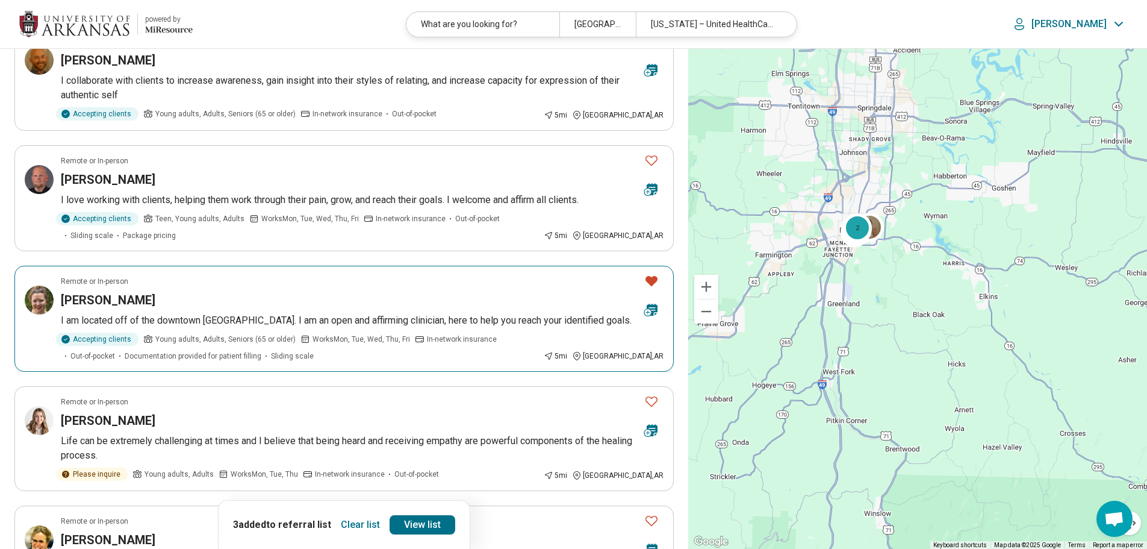
click at [647, 276] on icon "Favorite" at bounding box center [652, 281] width 12 height 10
click at [649, 273] on icon "Favorite" at bounding box center [651, 280] width 14 height 14
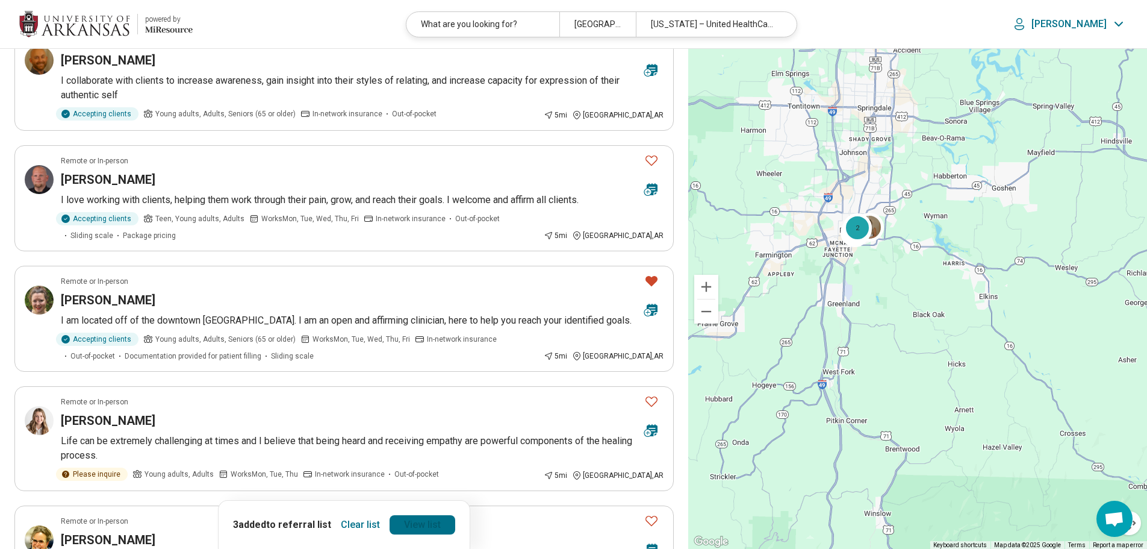
click at [425, 527] on link "View list" at bounding box center [423, 524] width 66 height 19
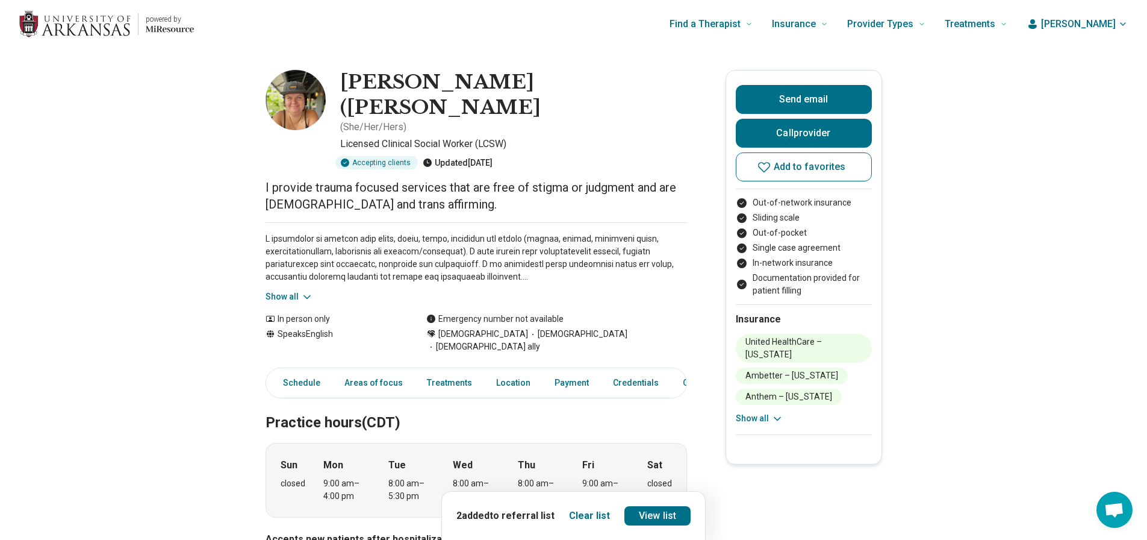
click at [296, 290] on button "Show all" at bounding box center [290, 296] width 48 height 13
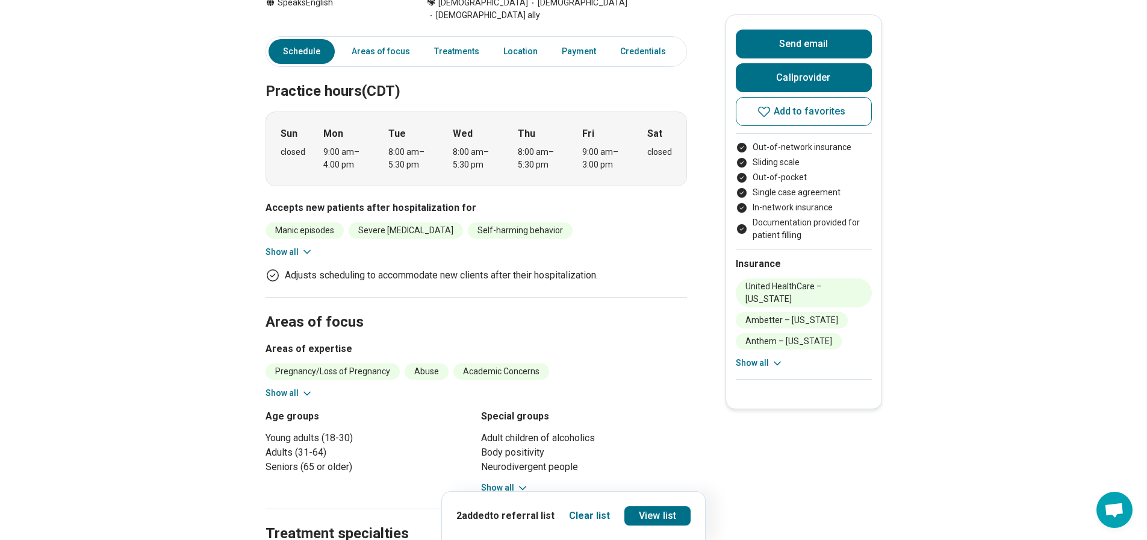
scroll to position [482, 0]
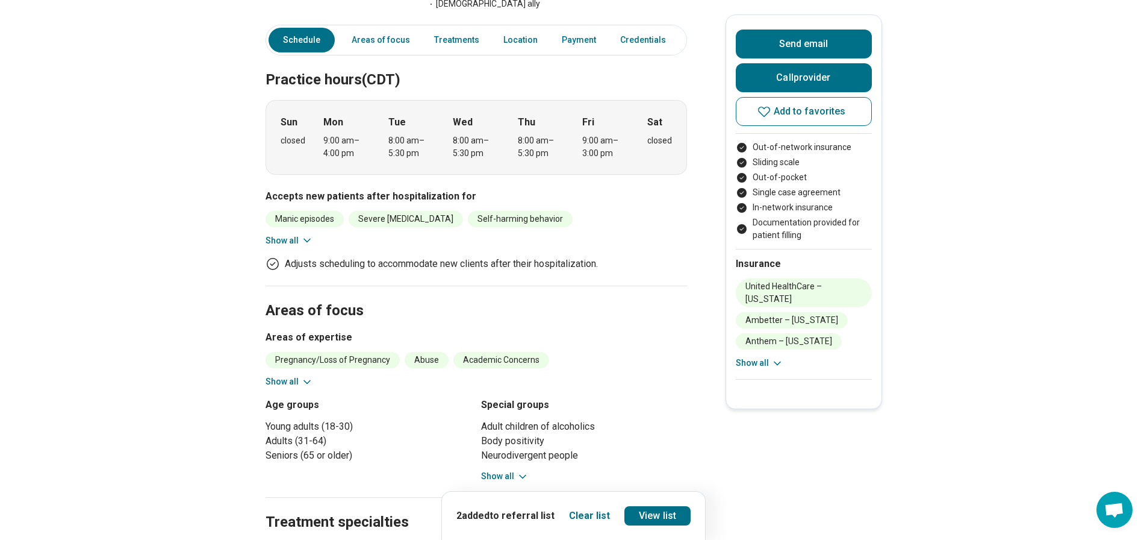
click at [307, 234] on icon at bounding box center [307, 240] width 12 height 12
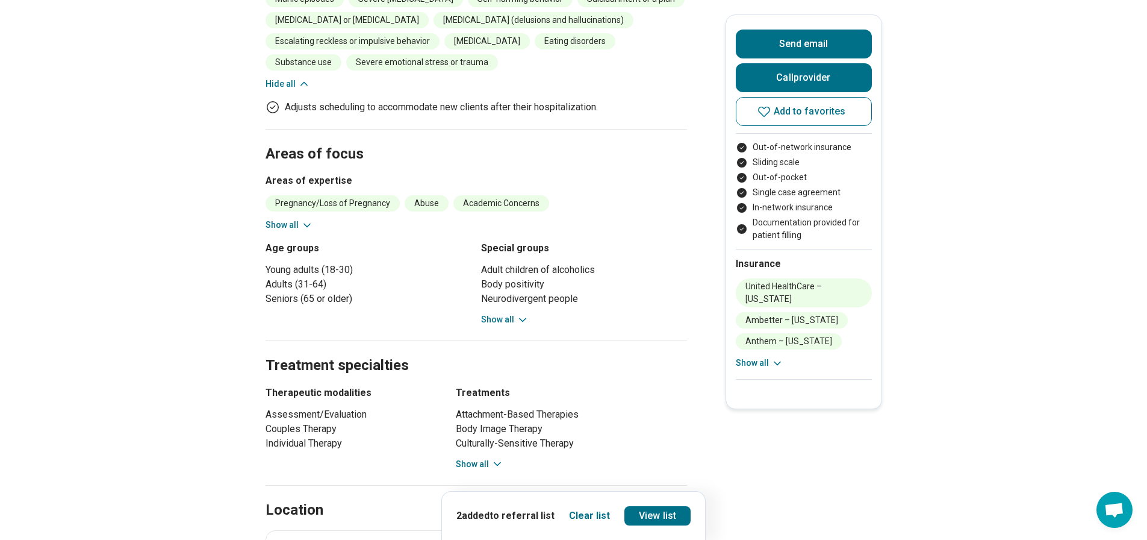
scroll to position [723, 0]
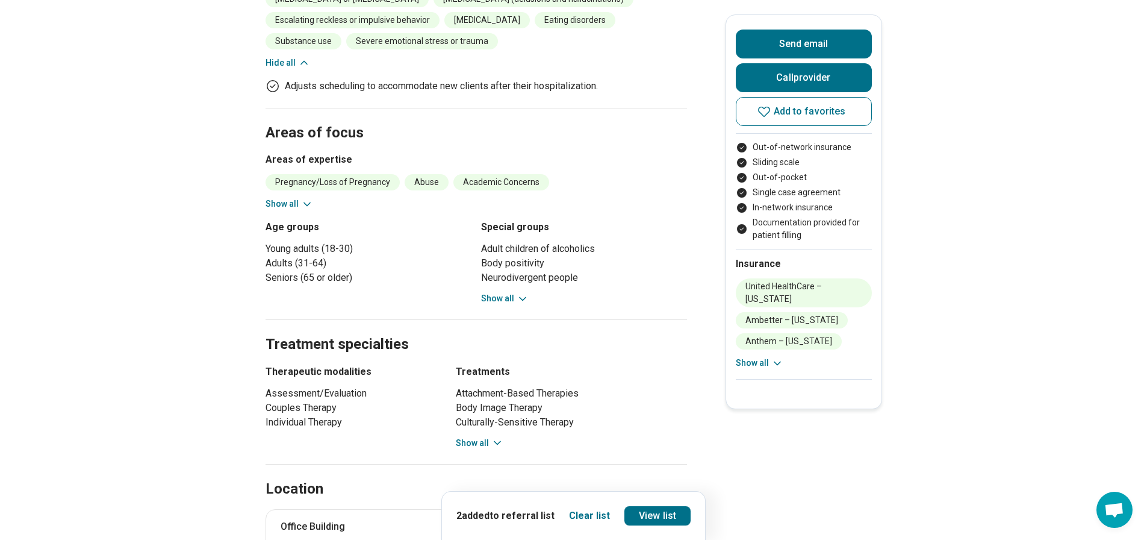
click at [311, 198] on icon at bounding box center [307, 204] width 12 height 12
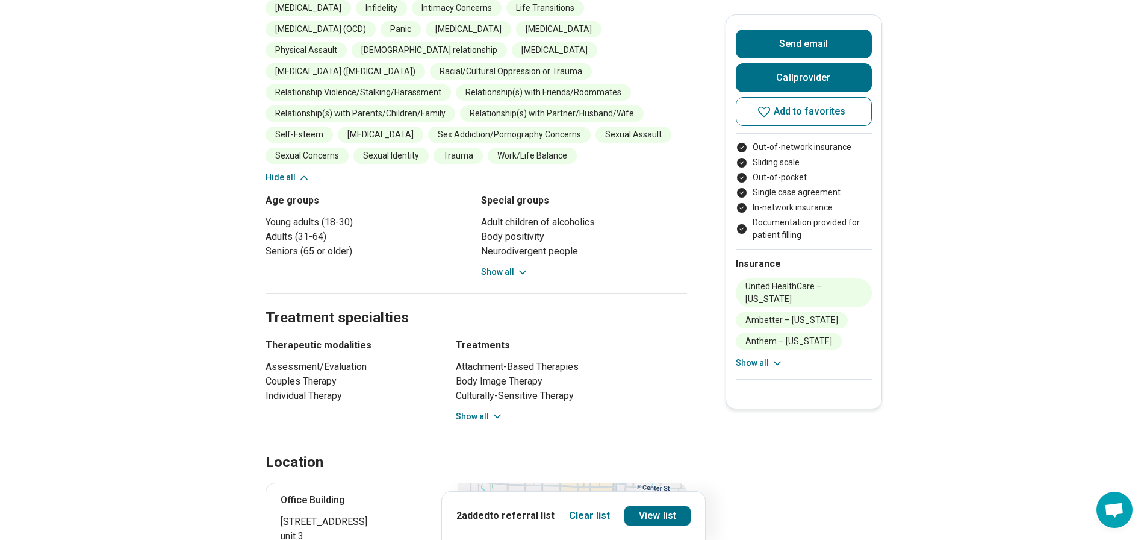
scroll to position [1024, 0]
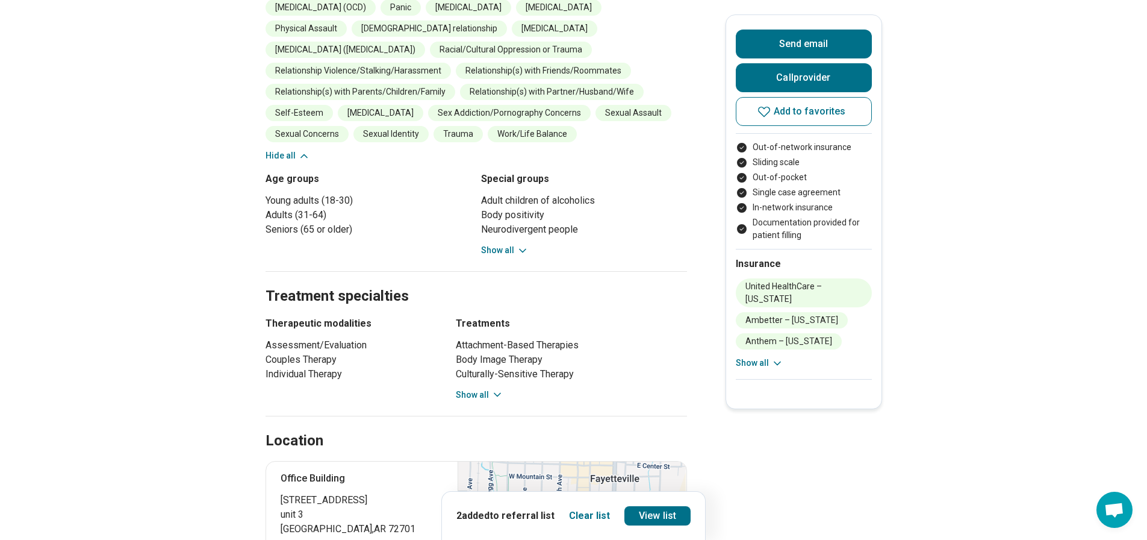
click at [513, 244] on button "Show all" at bounding box center [505, 250] width 48 height 13
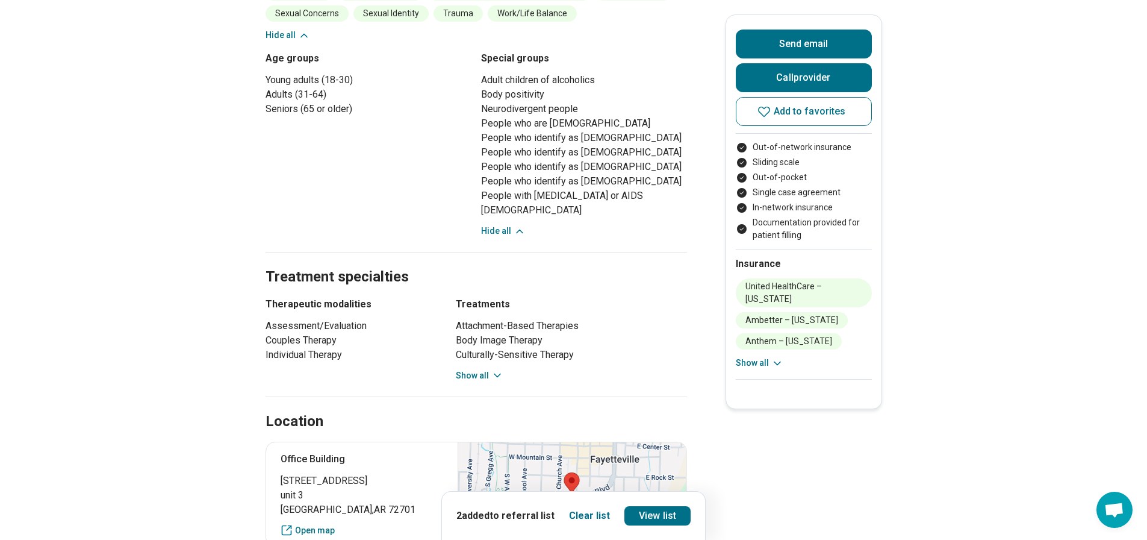
scroll to position [1205, 0]
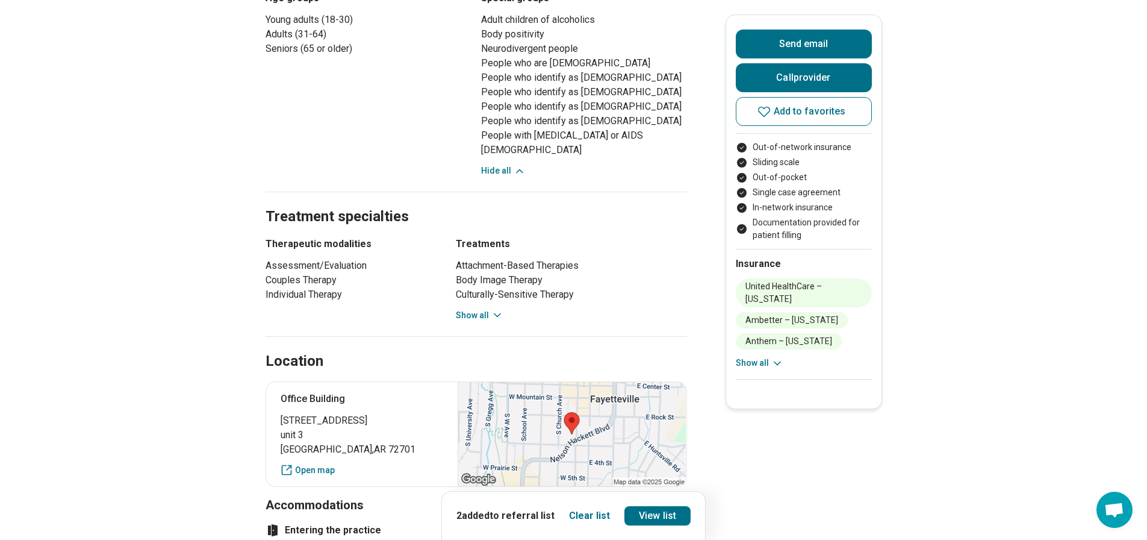
click at [497, 309] on icon at bounding box center [497, 315] width 12 height 12
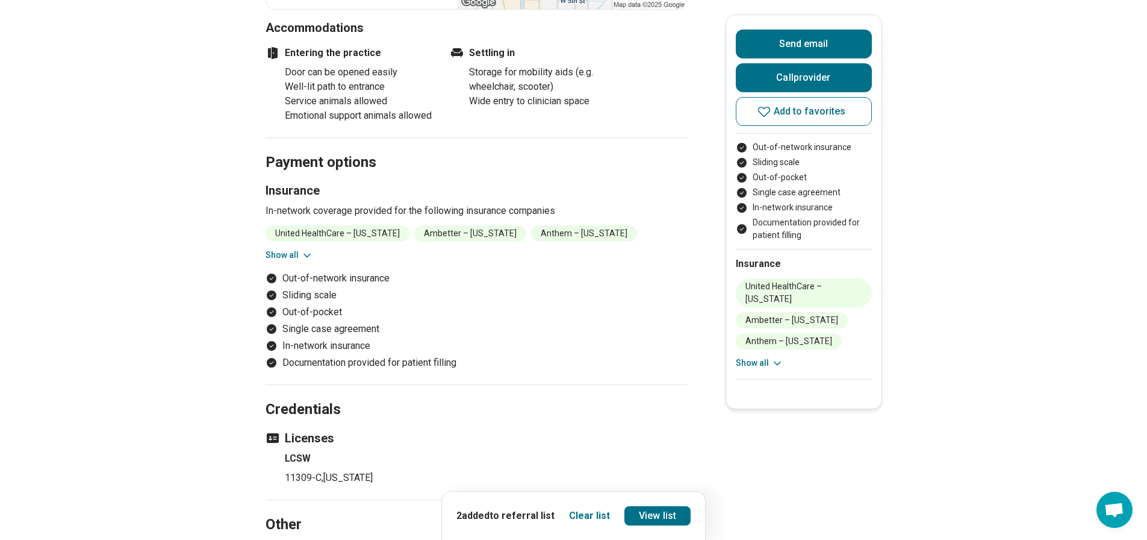
scroll to position [1927, 0]
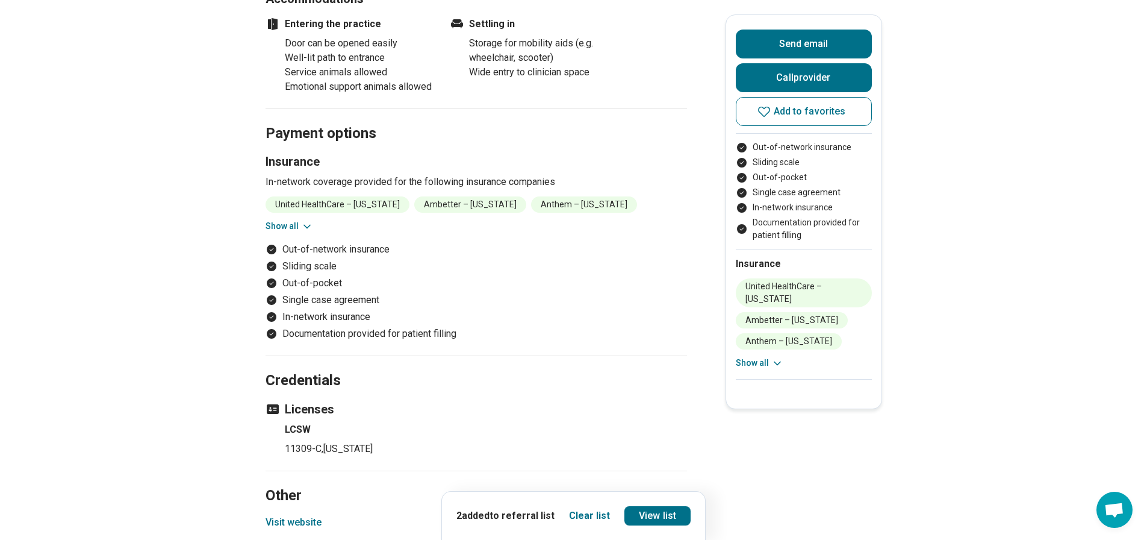
click at [302, 220] on button "Show all" at bounding box center [290, 226] width 48 height 13
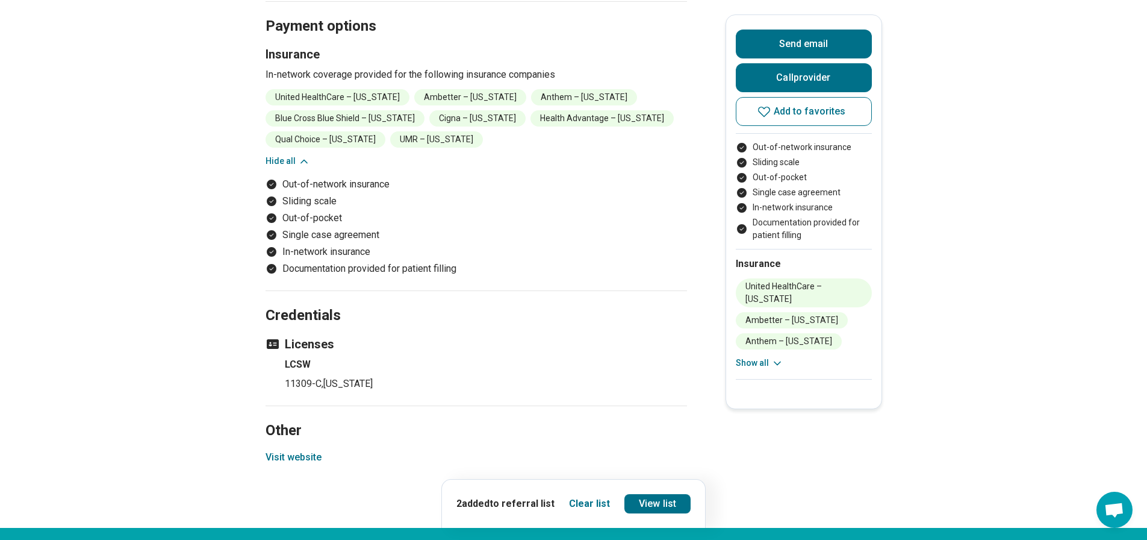
scroll to position [2108, 0]
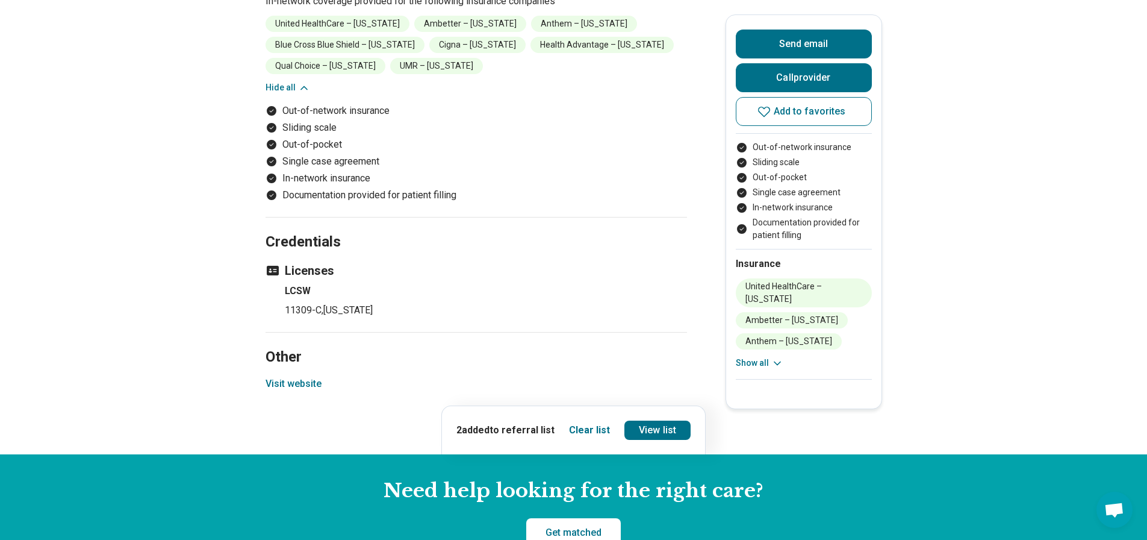
drag, startPoint x: 318, startPoint y: 364, endPoint x: 286, endPoint y: 364, distance: 31.9
click at [286, 376] on button "Visit website" at bounding box center [294, 383] width 56 height 14
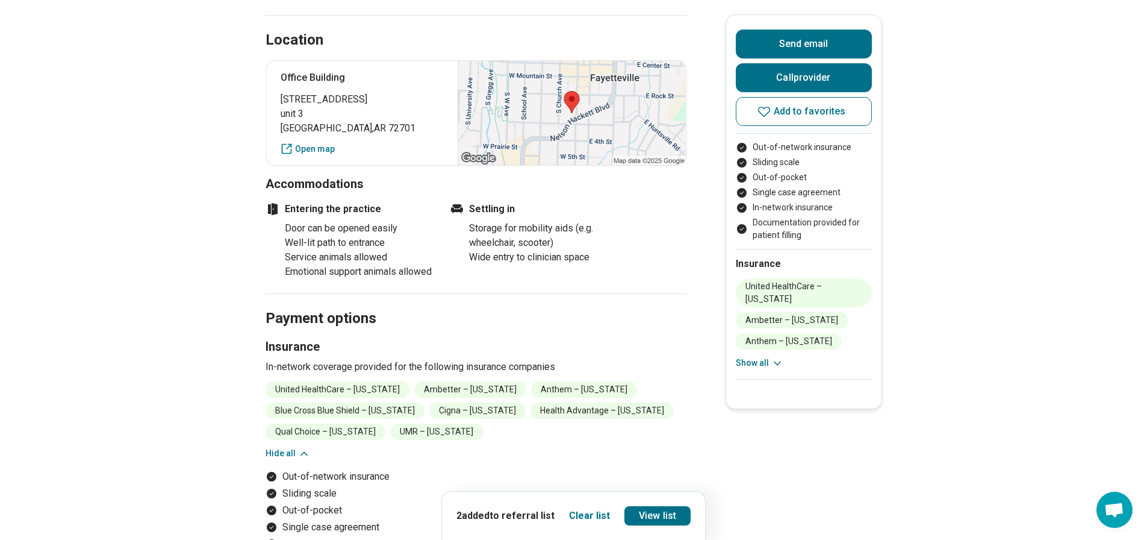
scroll to position [1686, 0]
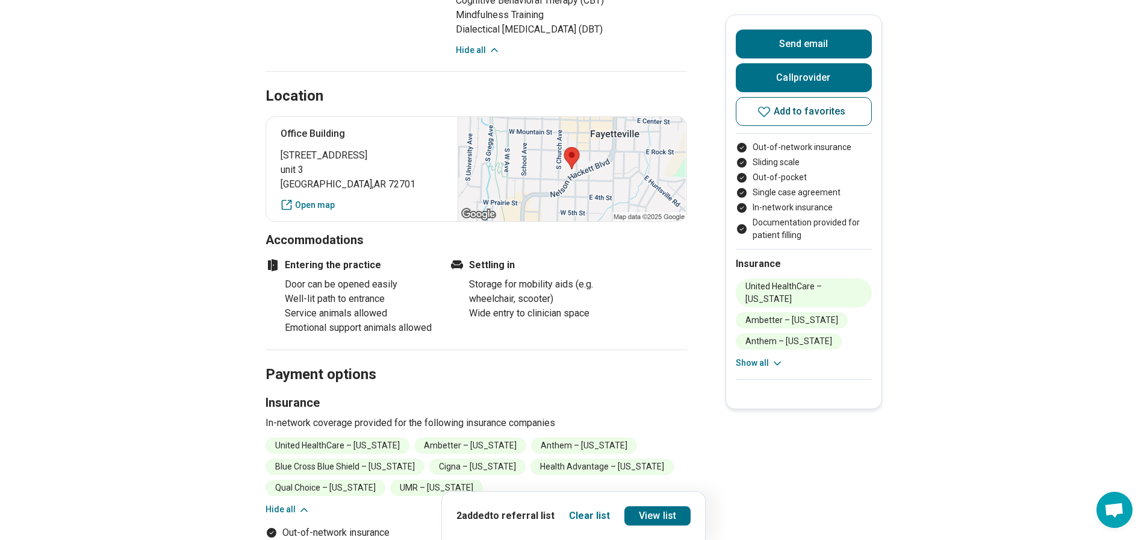
click at [840, 116] on span "Add to favorites" at bounding box center [810, 112] width 72 height 10
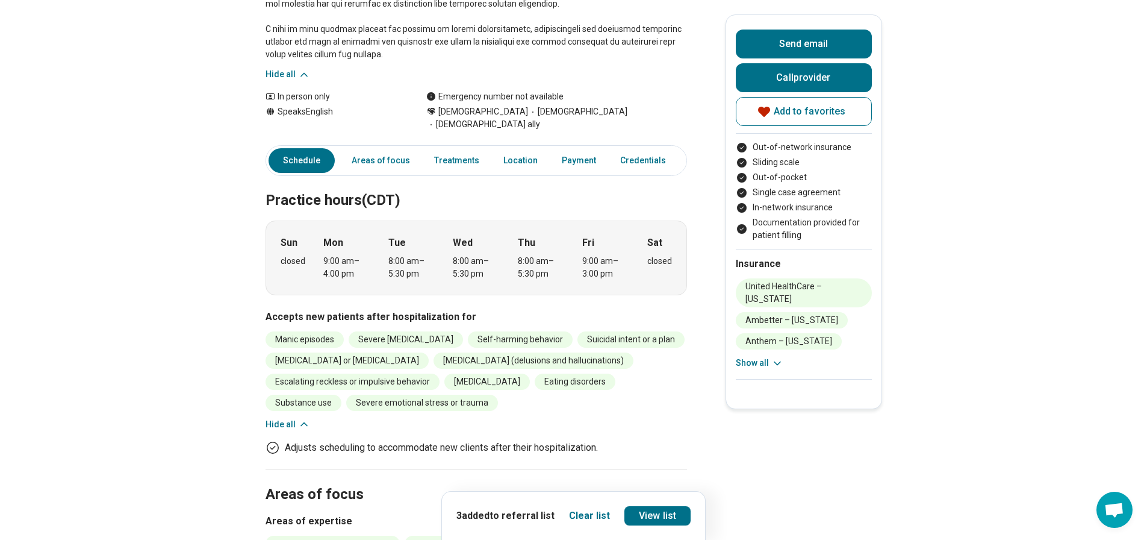
scroll to position [0, 0]
